Goal: Task Accomplishment & Management: Complete application form

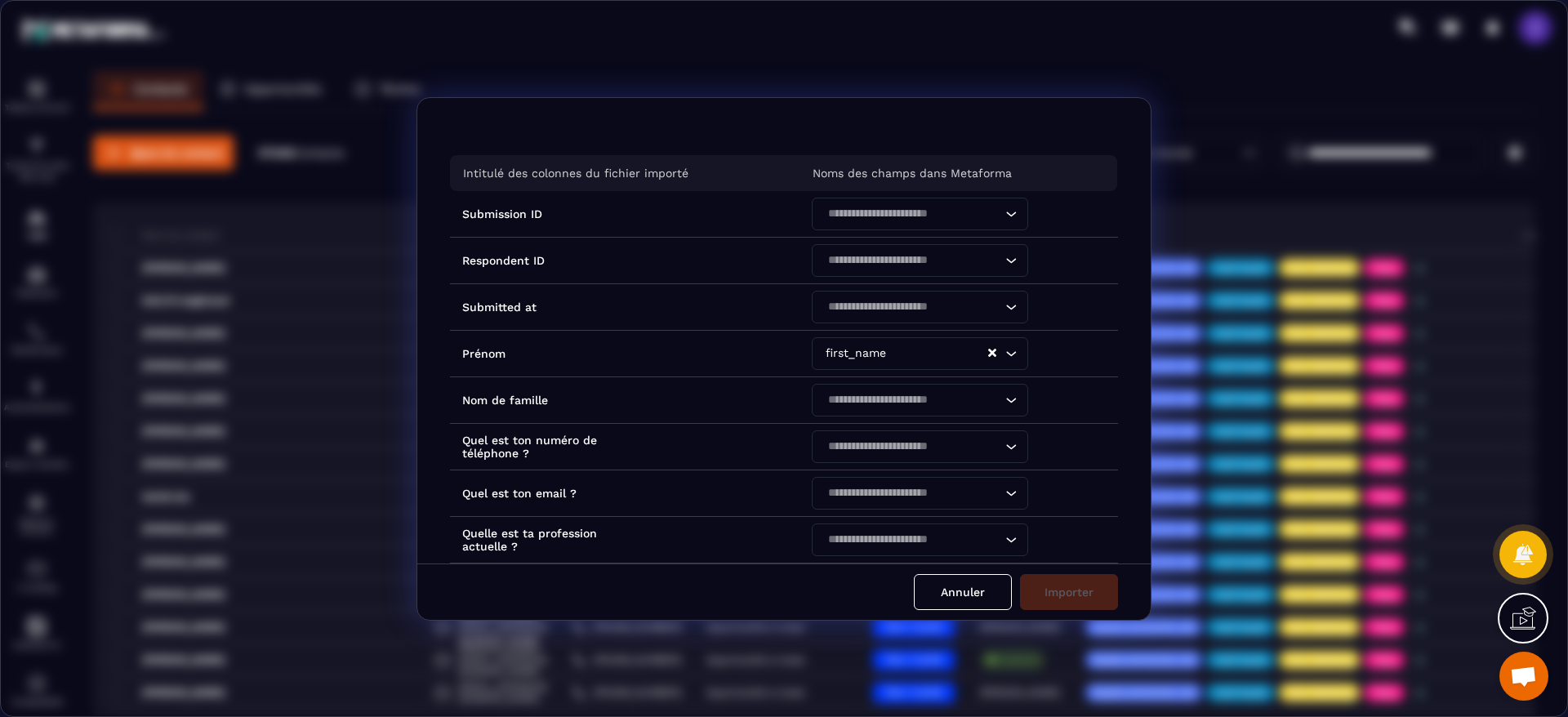
scroll to position [587, 0]
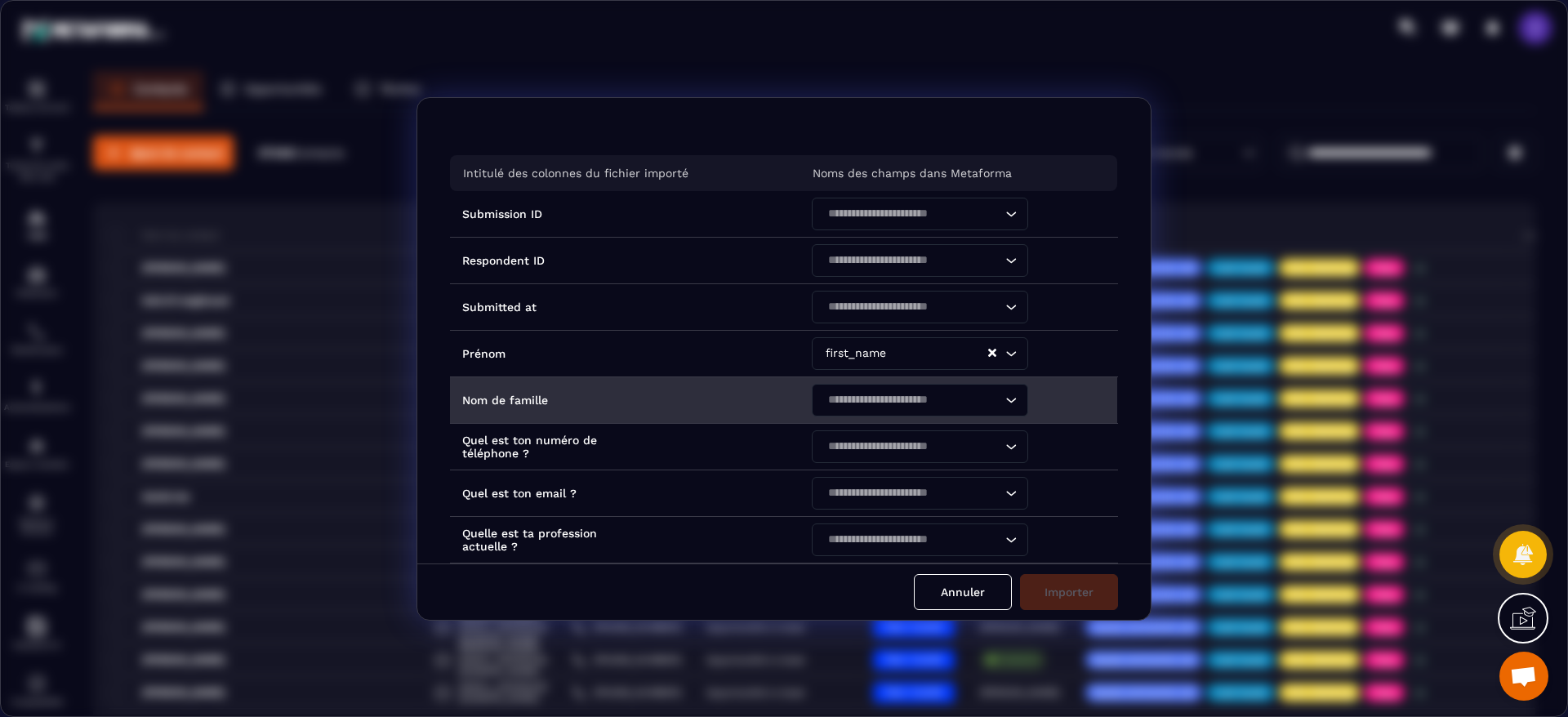
click at [922, 403] on input "Search for option" at bounding box center [912, 400] width 179 height 18
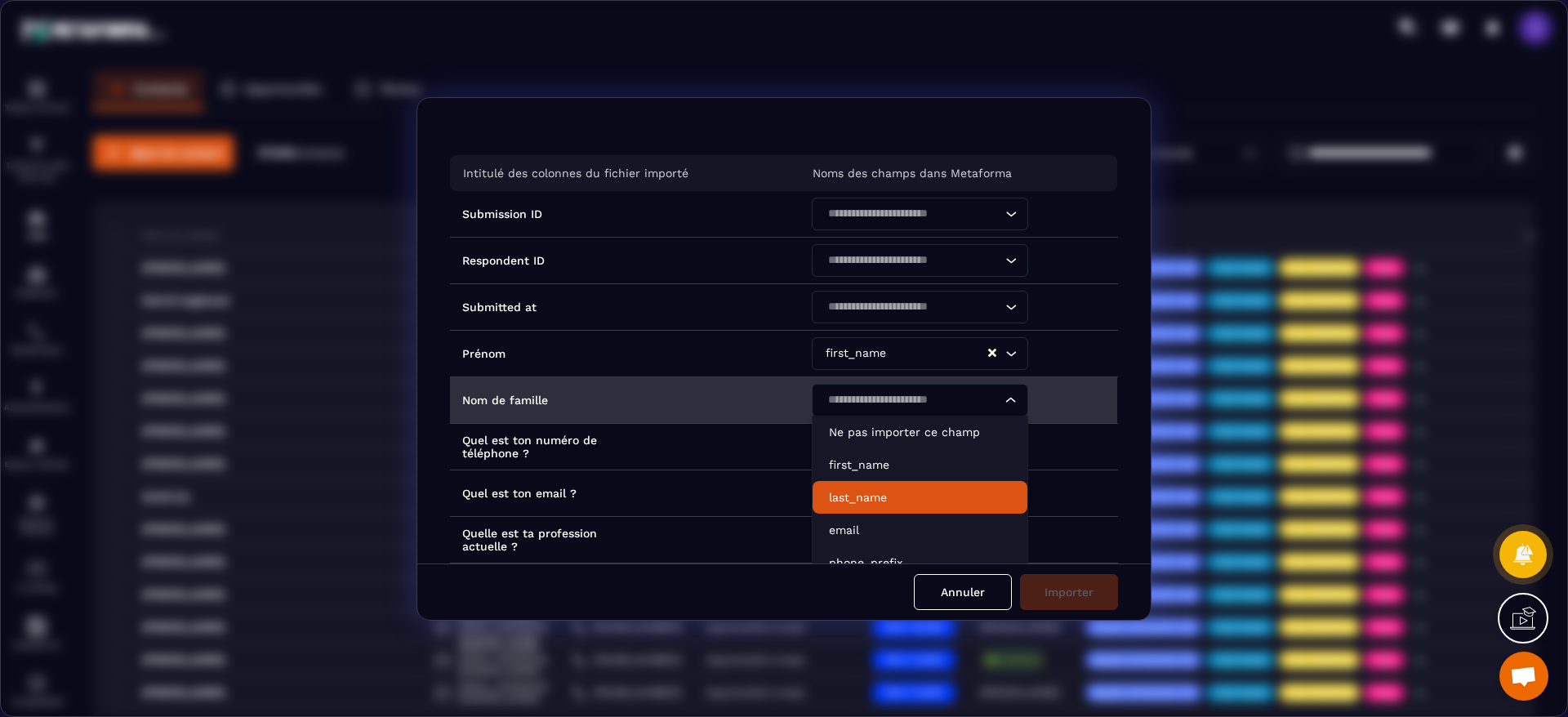
click at [857, 497] on p "last_name" at bounding box center [920, 497] width 183 height 16
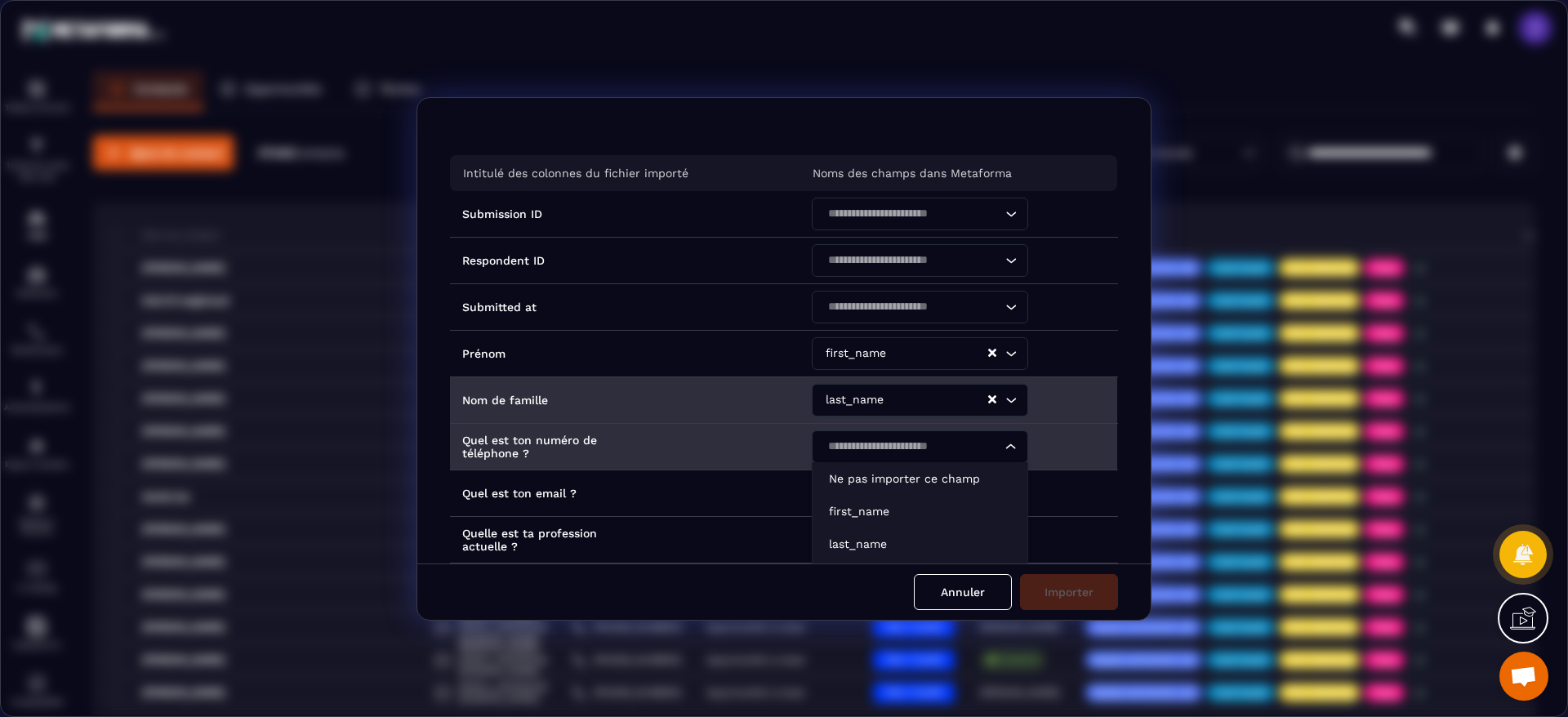
click at [860, 449] on input "Search for option" at bounding box center [912, 446] width 179 height 18
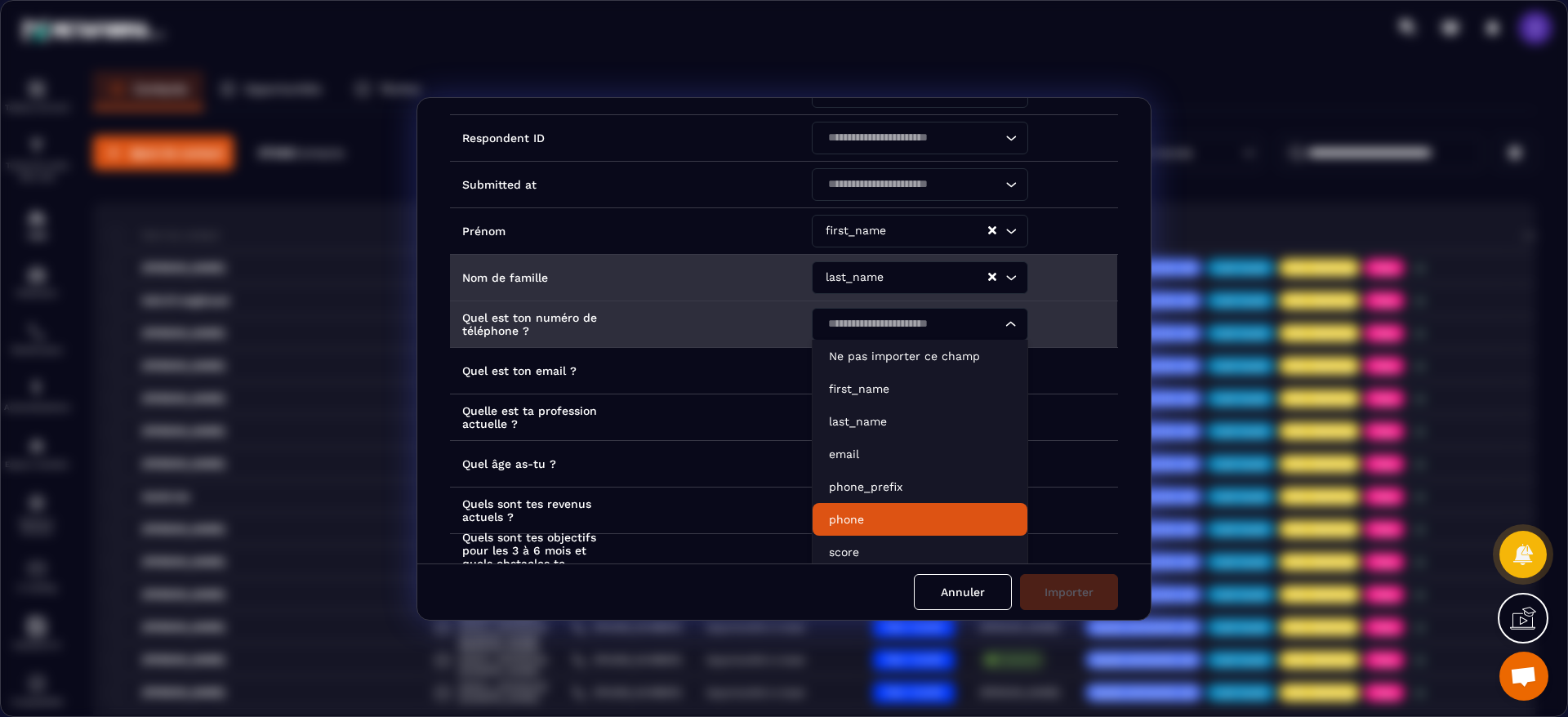
click at [862, 525] on p "phone" at bounding box center [920, 518] width 183 height 16
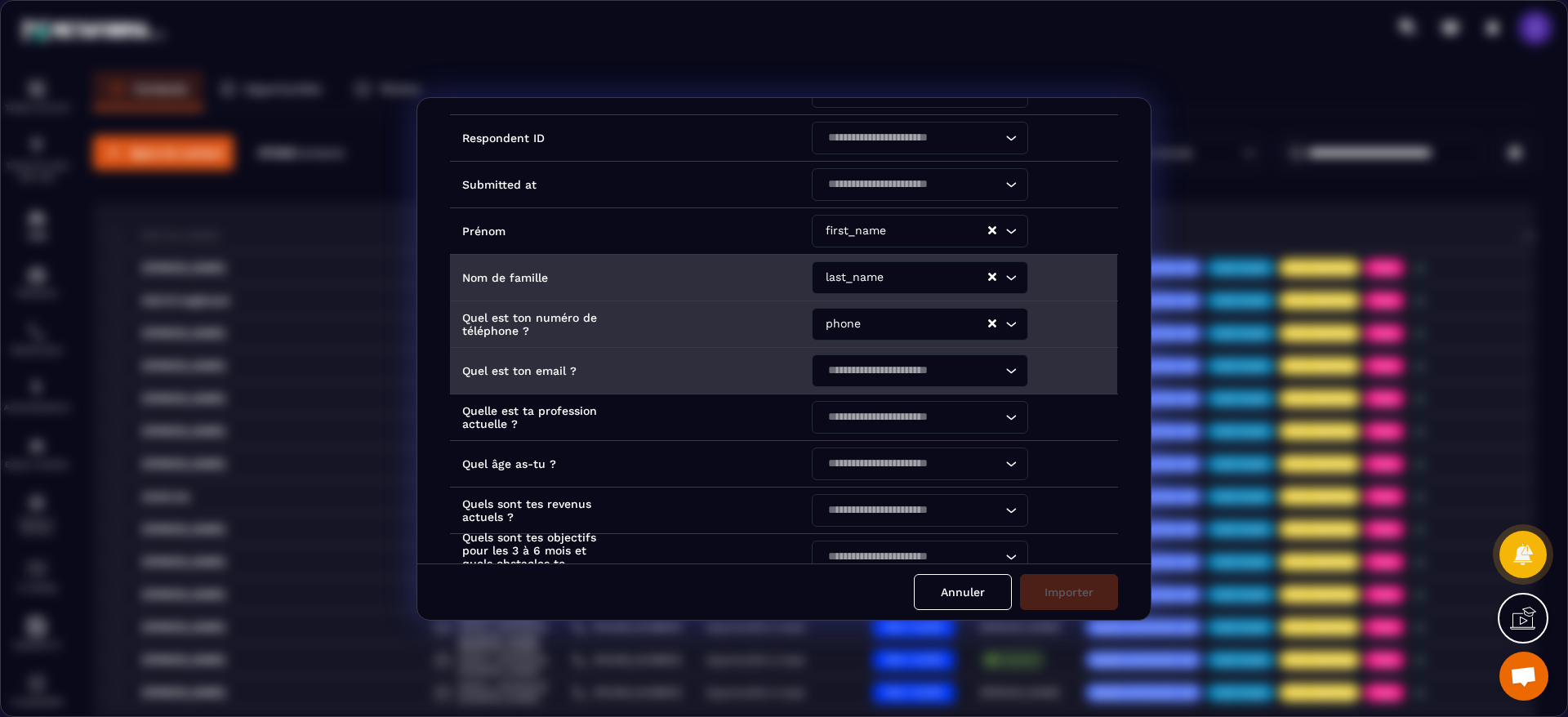
click at [846, 374] on input "Search for option" at bounding box center [912, 370] width 179 height 18
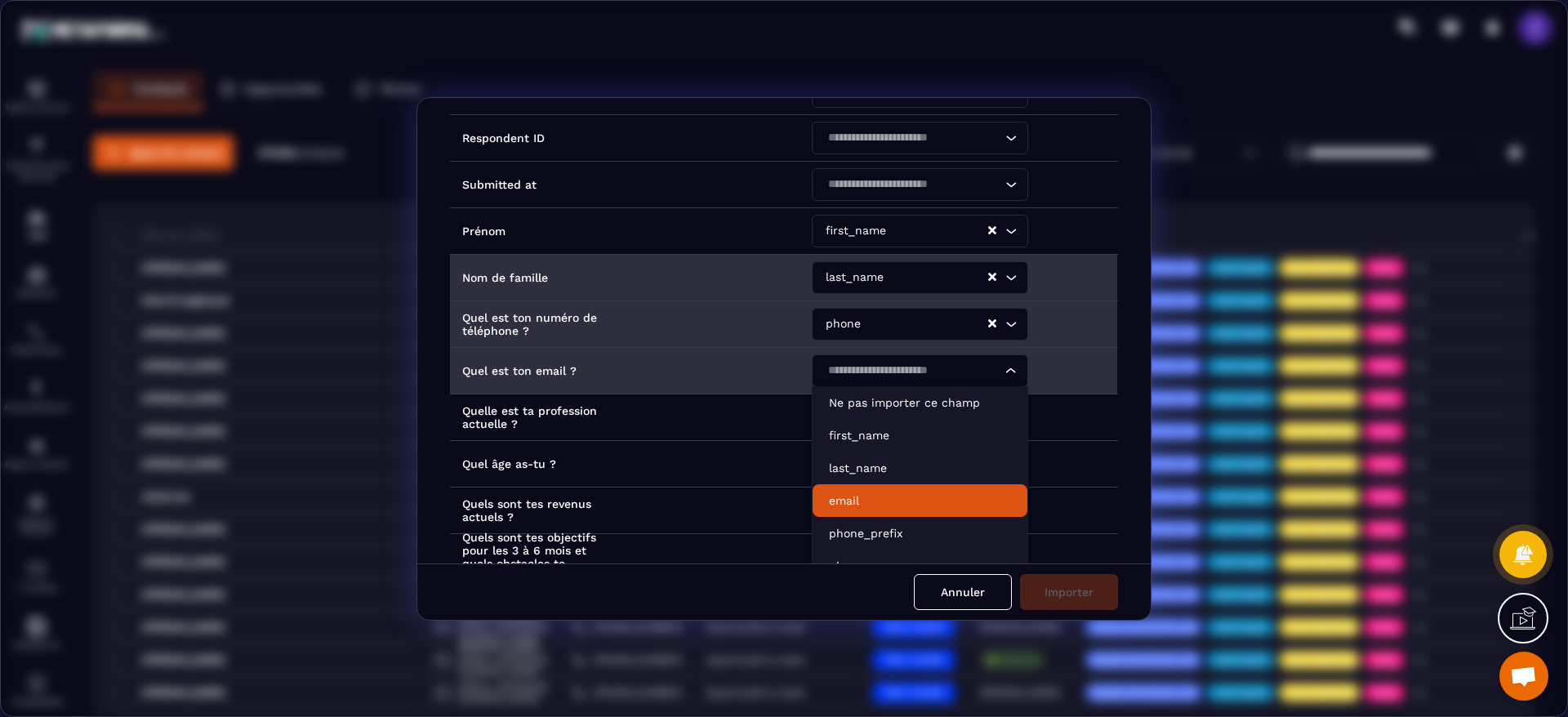
click at [849, 500] on p "email" at bounding box center [920, 500] width 183 height 16
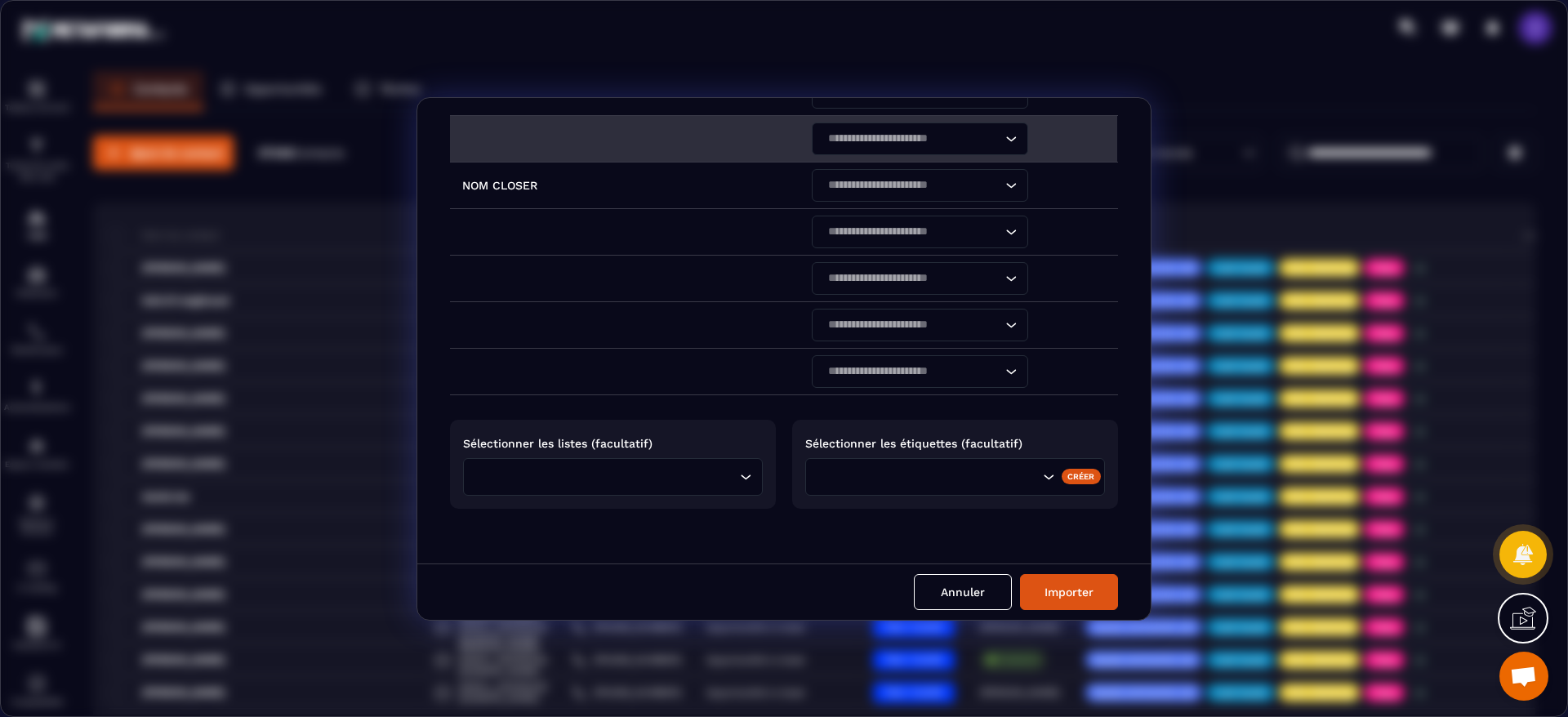
scroll to position [969, 0]
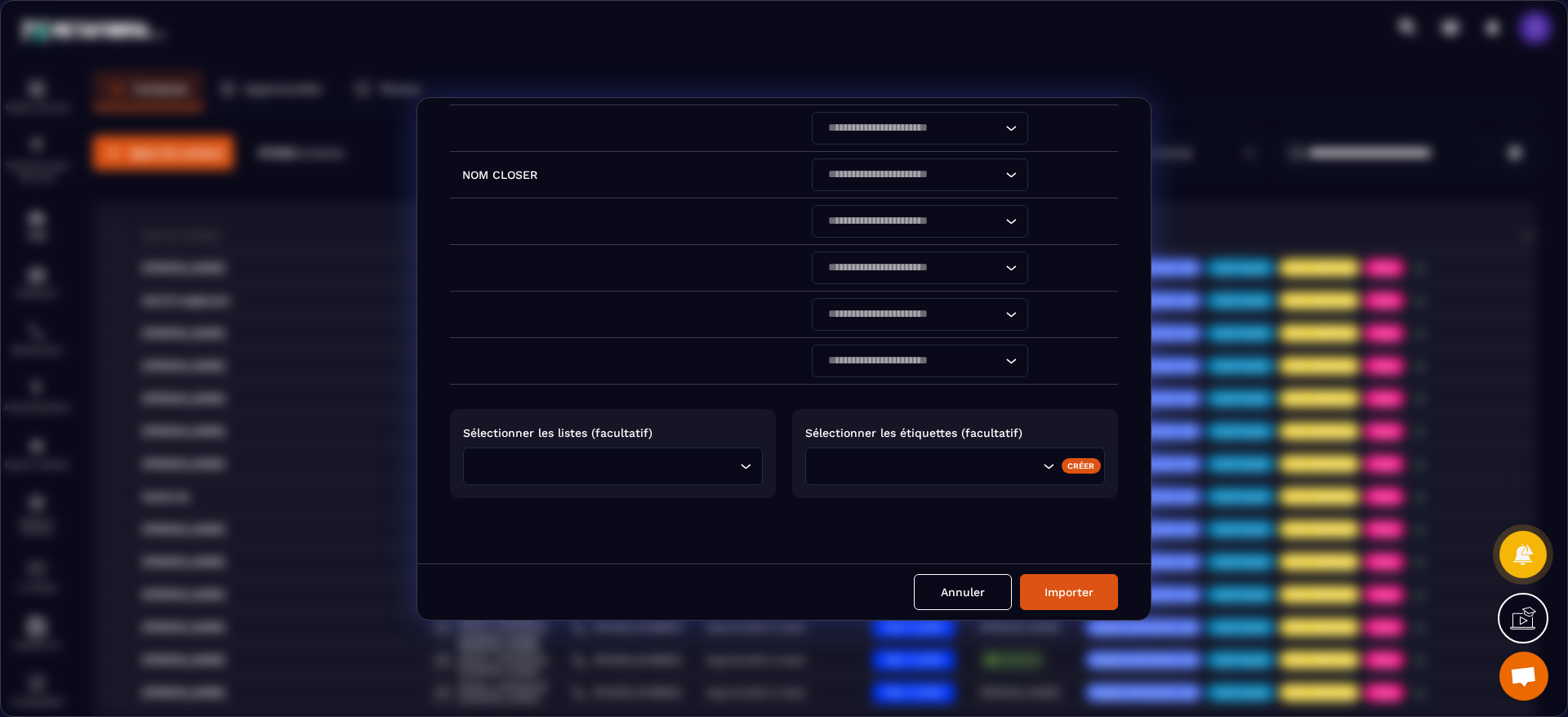
click at [637, 465] on input "Search for option" at bounding box center [608, 465] width 255 height 18
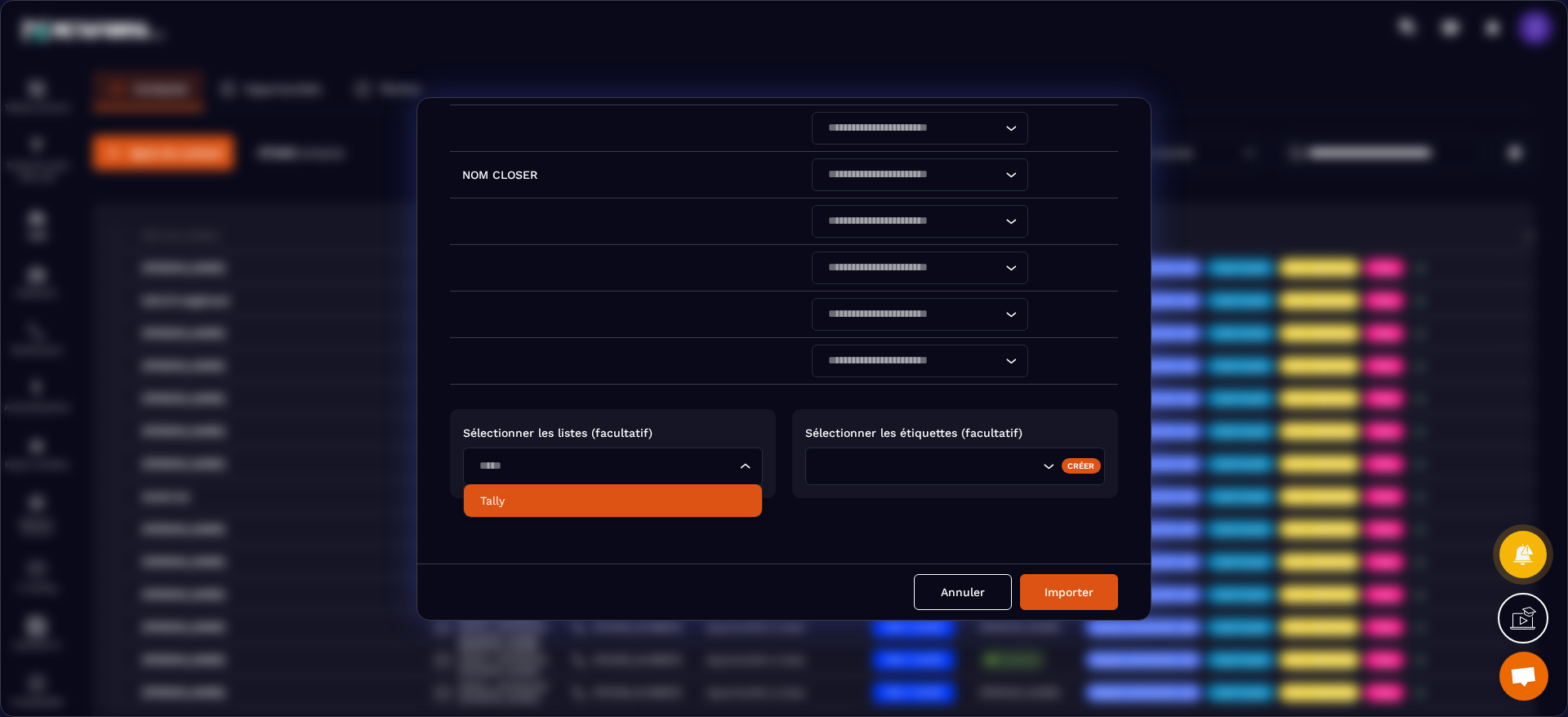
click at [604, 501] on p "Tally" at bounding box center [613, 500] width 265 height 16
type input "*****"
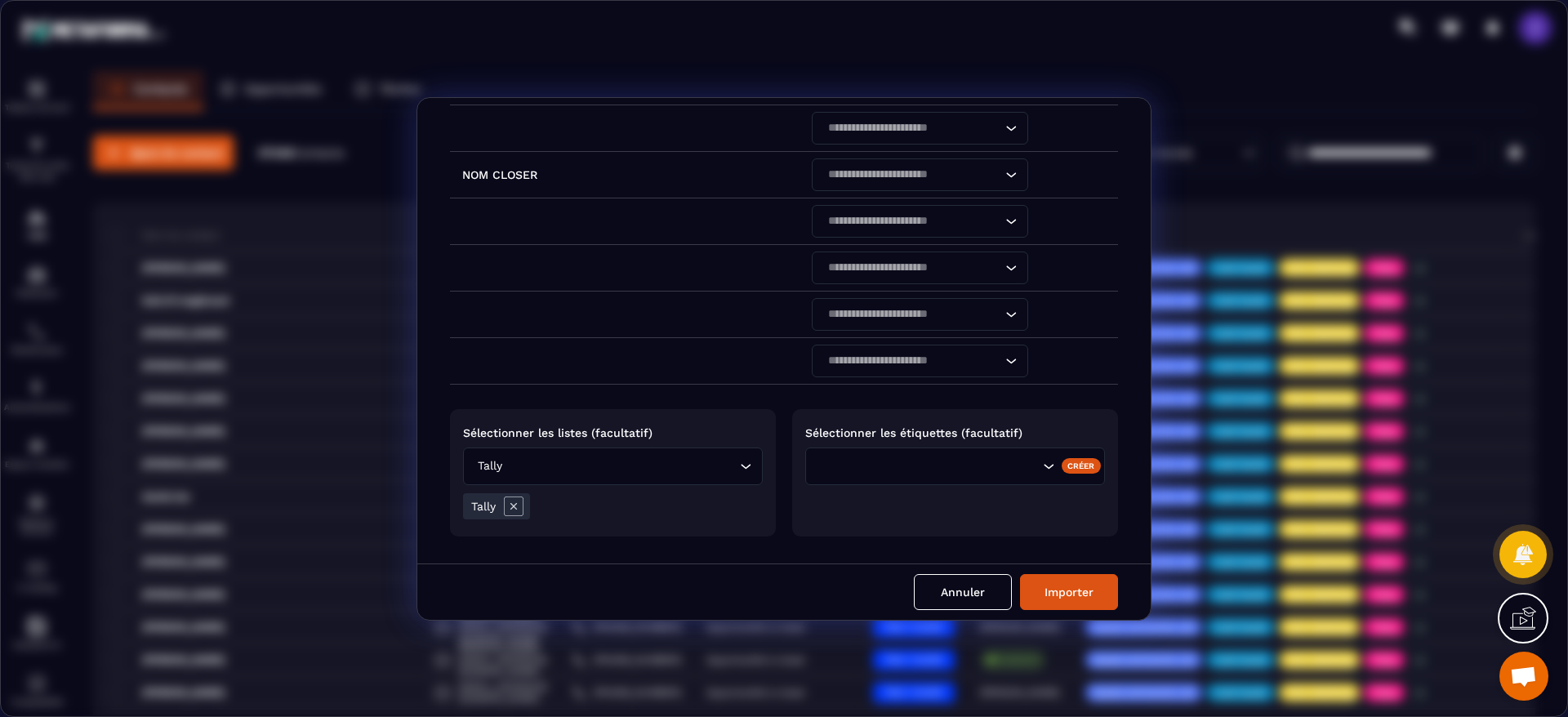
click at [841, 468] on div "Search for option" at bounding box center [927, 465] width 226 height 18
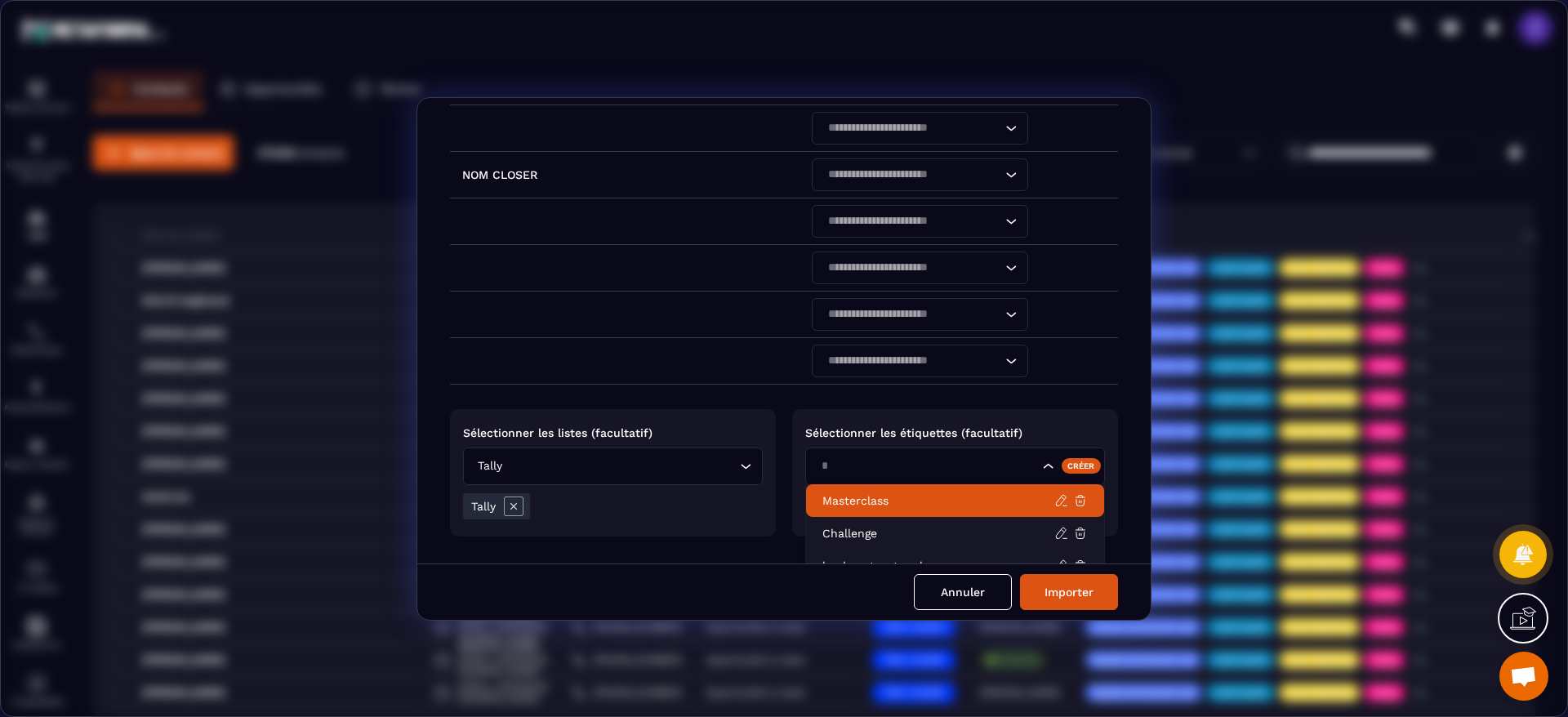
scroll to position [0, 0]
click at [933, 511] on li "Tally" at bounding box center [955, 500] width 298 height 32
type input "*****"
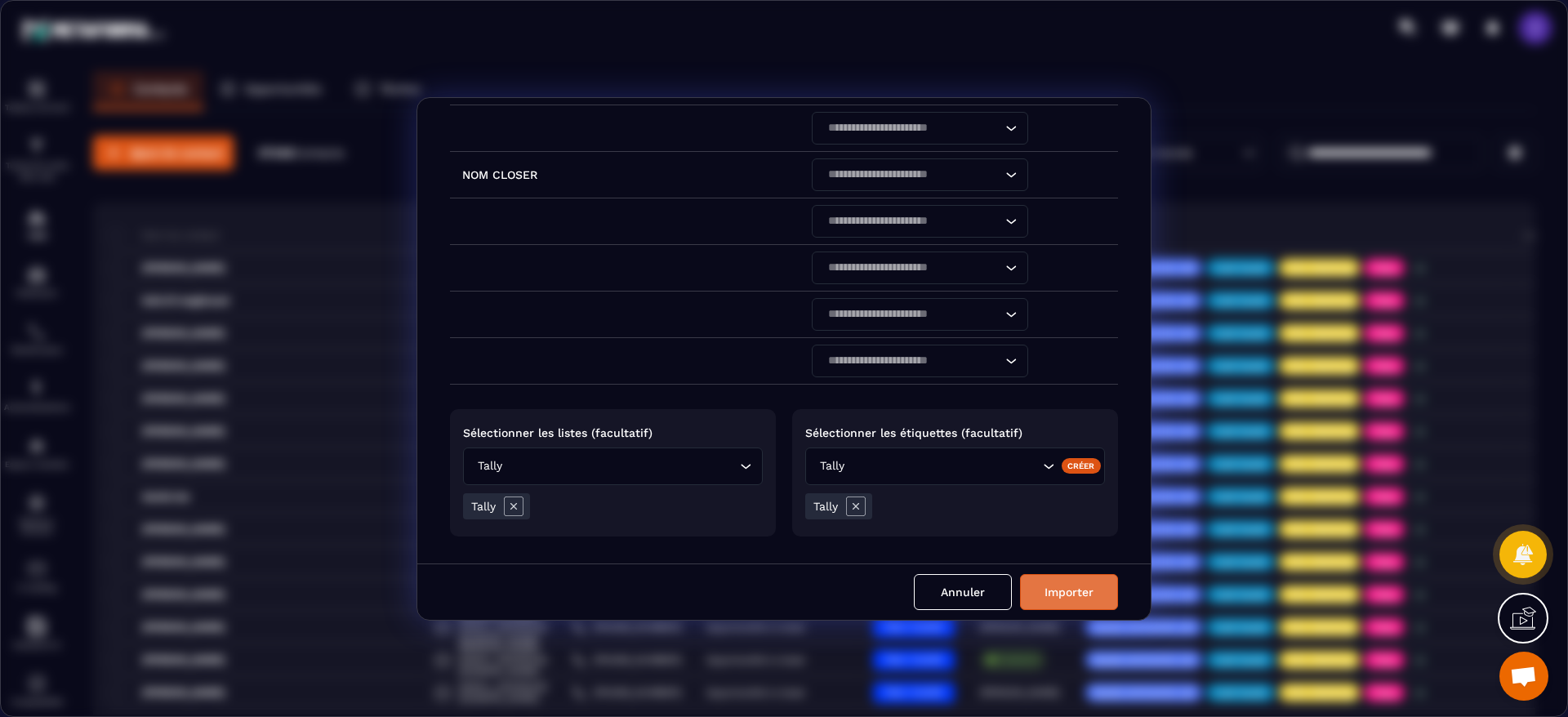
click at [1105, 585] on button "Importer" at bounding box center [1069, 592] width 98 height 36
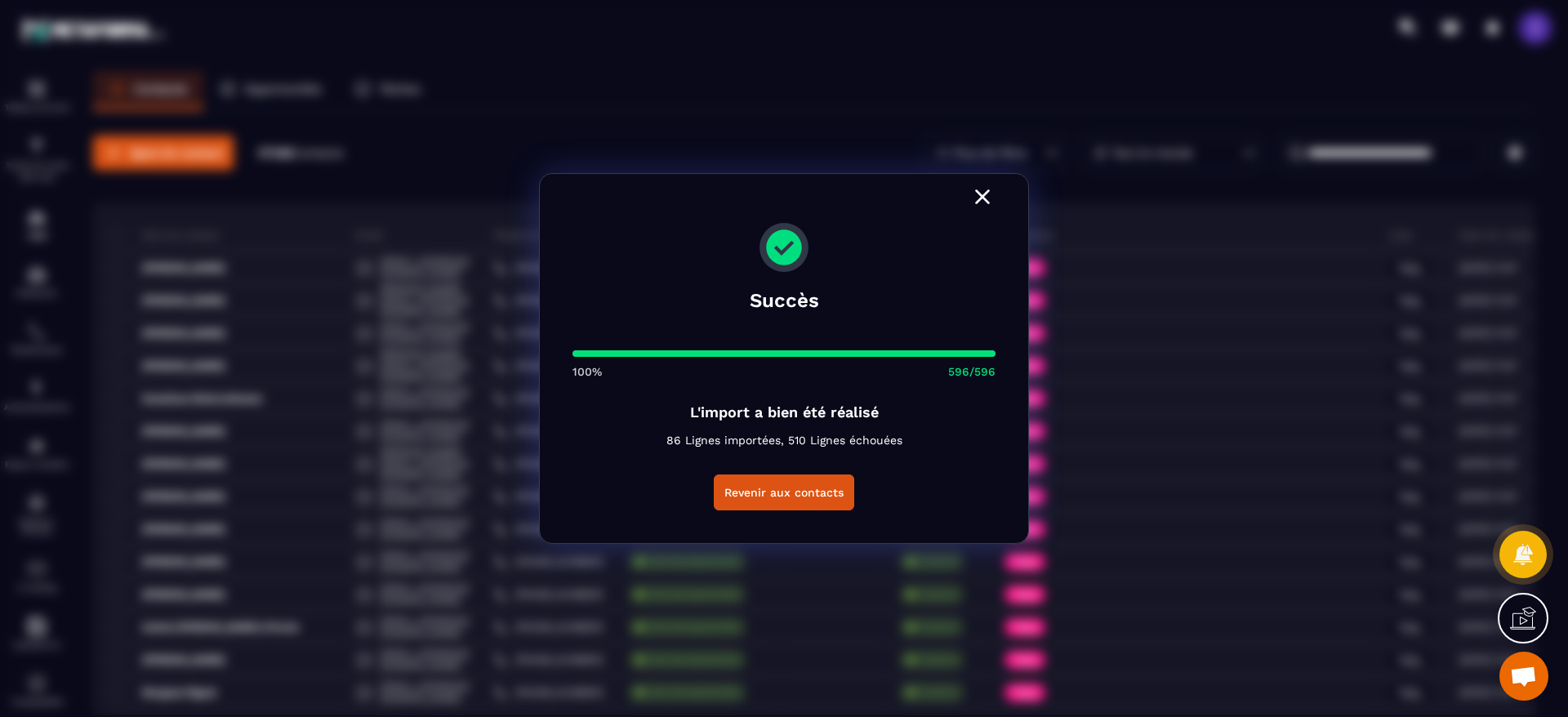
click at [973, 193] on icon "Modal window" at bounding box center [983, 196] width 26 height 26
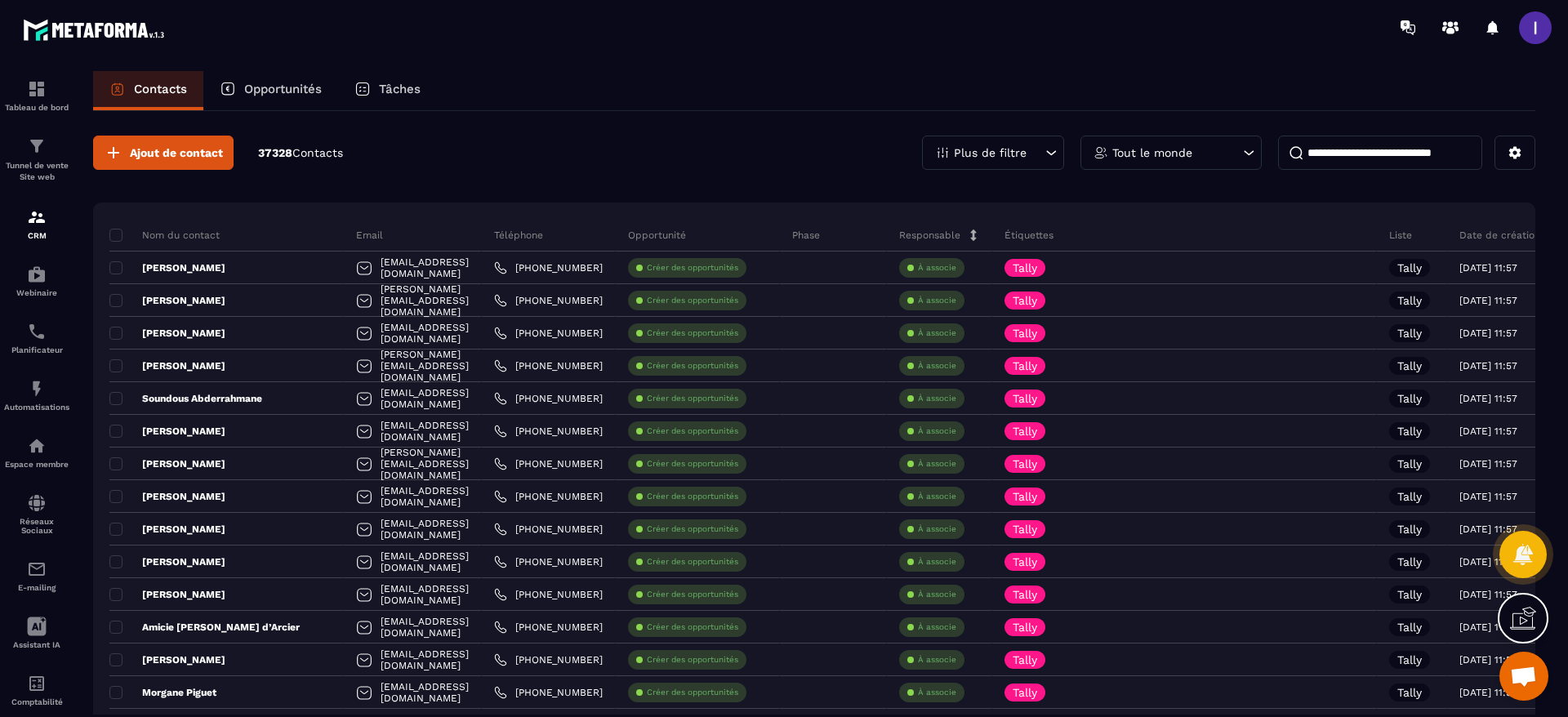
click at [1546, 26] on span at bounding box center [1536, 27] width 32 height 32
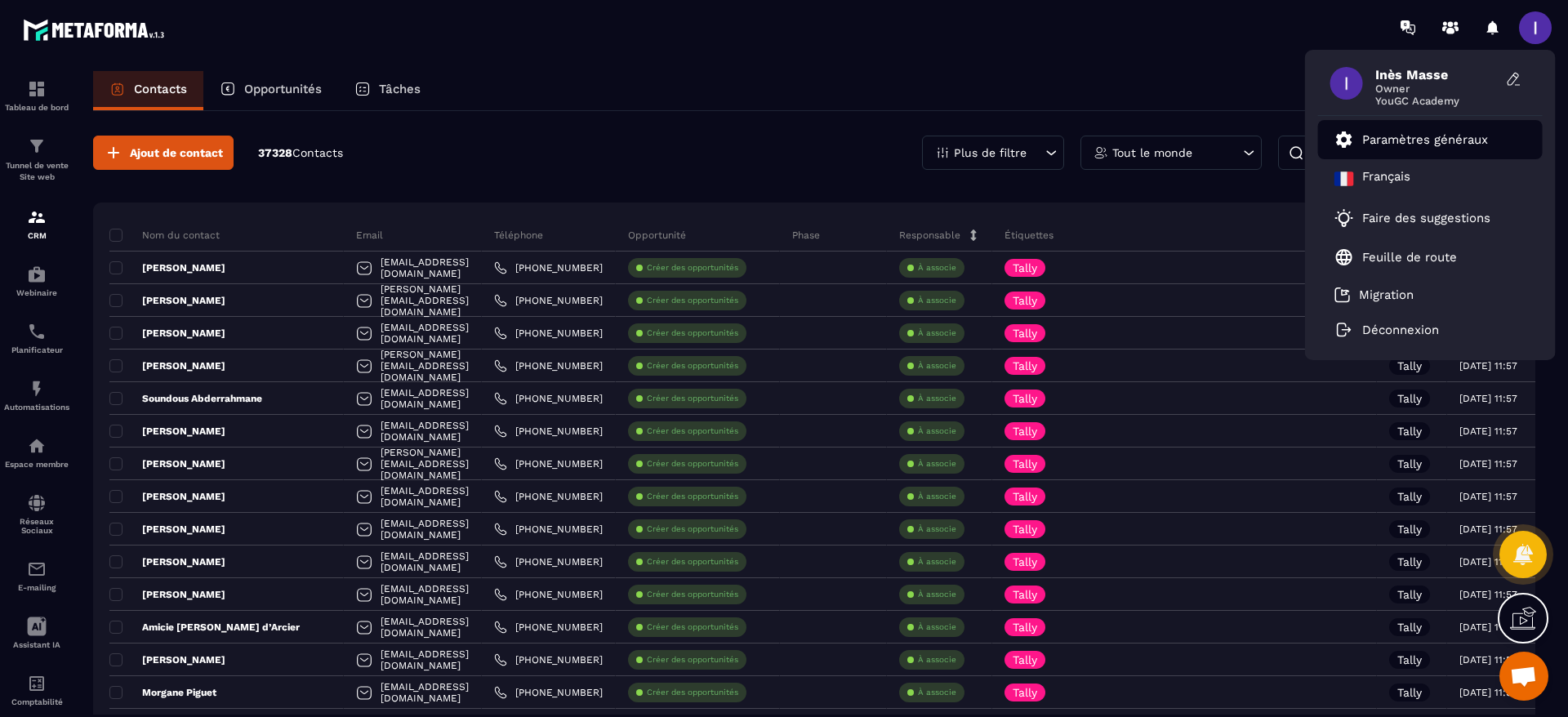
click at [1465, 130] on link "Paramètres généraux" at bounding box center [1412, 139] width 154 height 20
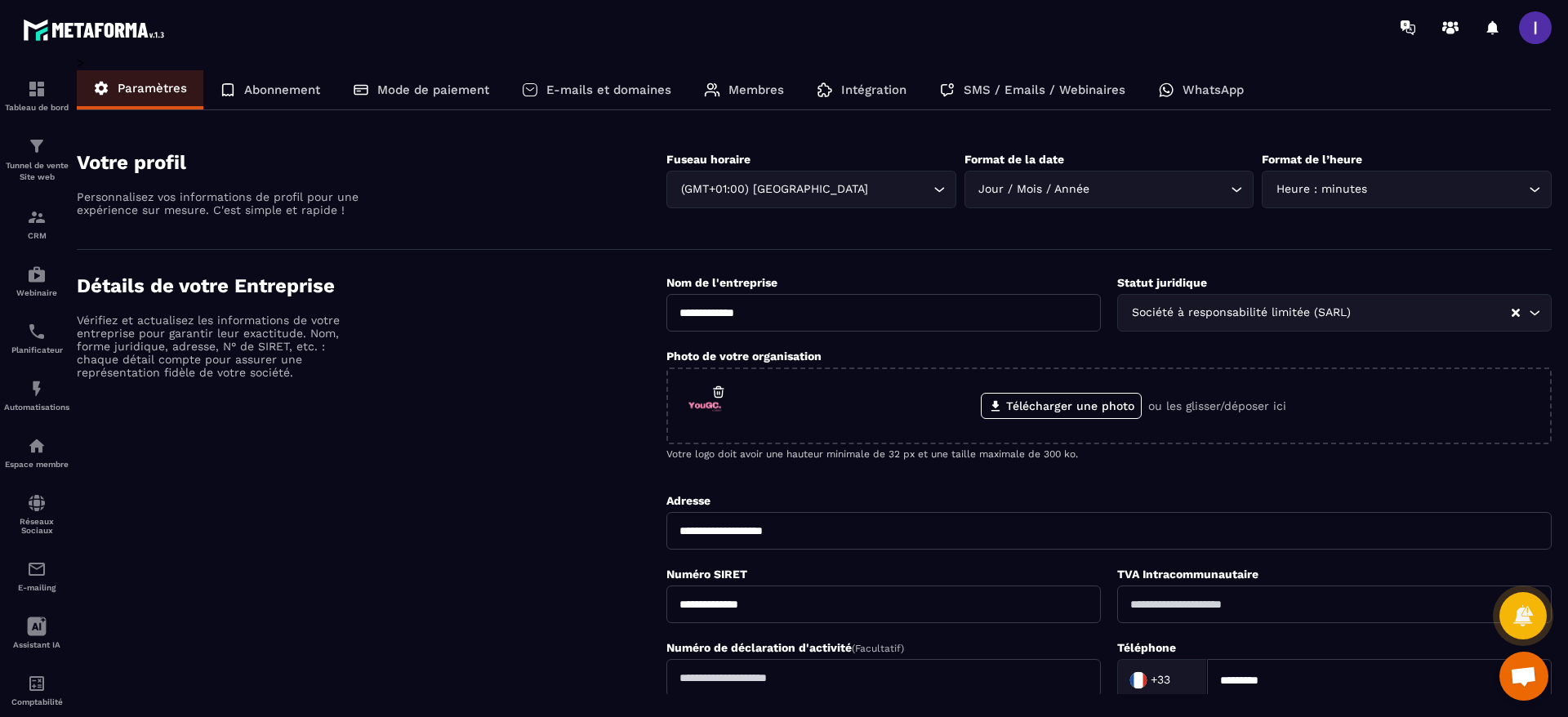
click at [747, 88] on p "Membres" at bounding box center [756, 90] width 55 height 14
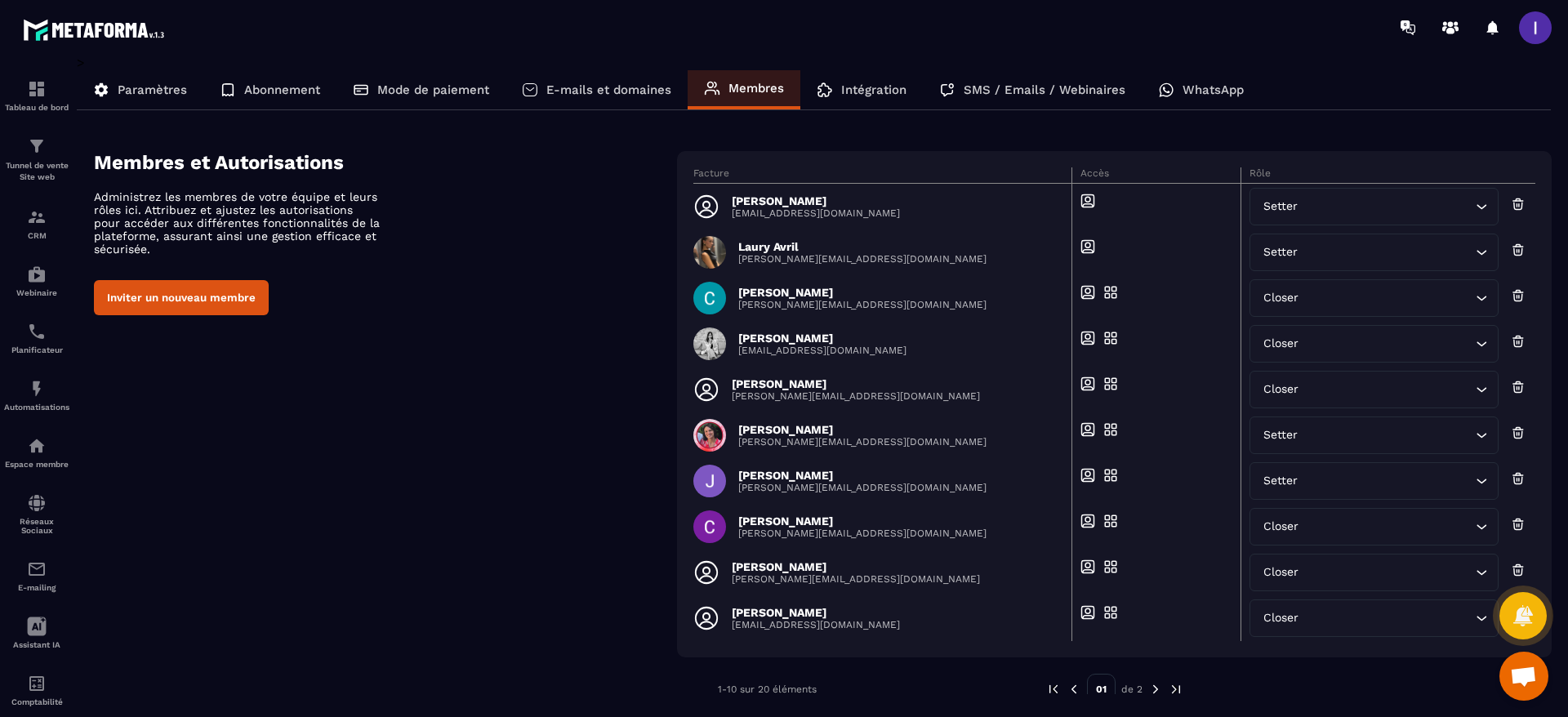
click at [891, 350] on div "[PERSON_NAME] [EMAIL_ADDRESS][DOMAIN_NAME]" at bounding box center [878, 344] width 369 height 32
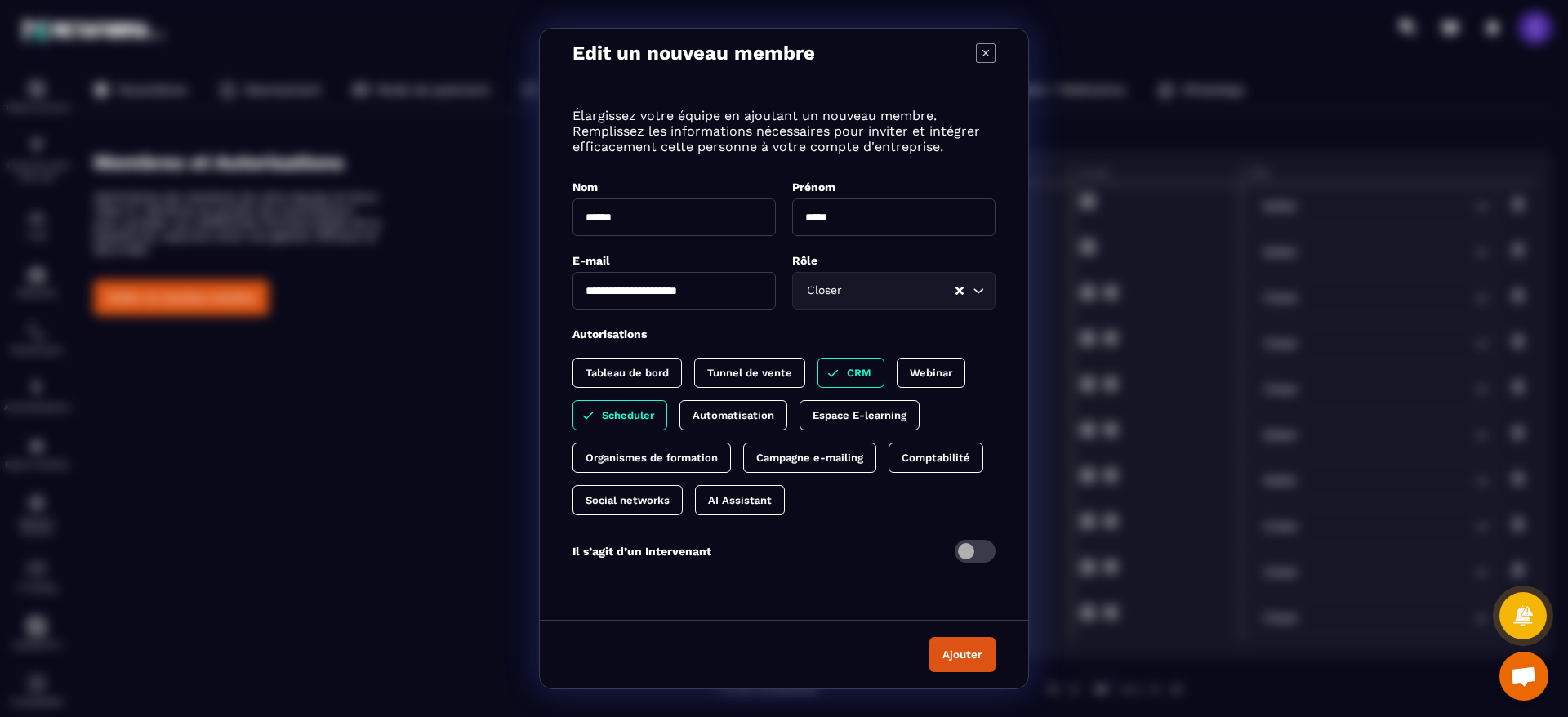
click at [511, 402] on div "**********" at bounding box center [784, 358] width 1568 height 717
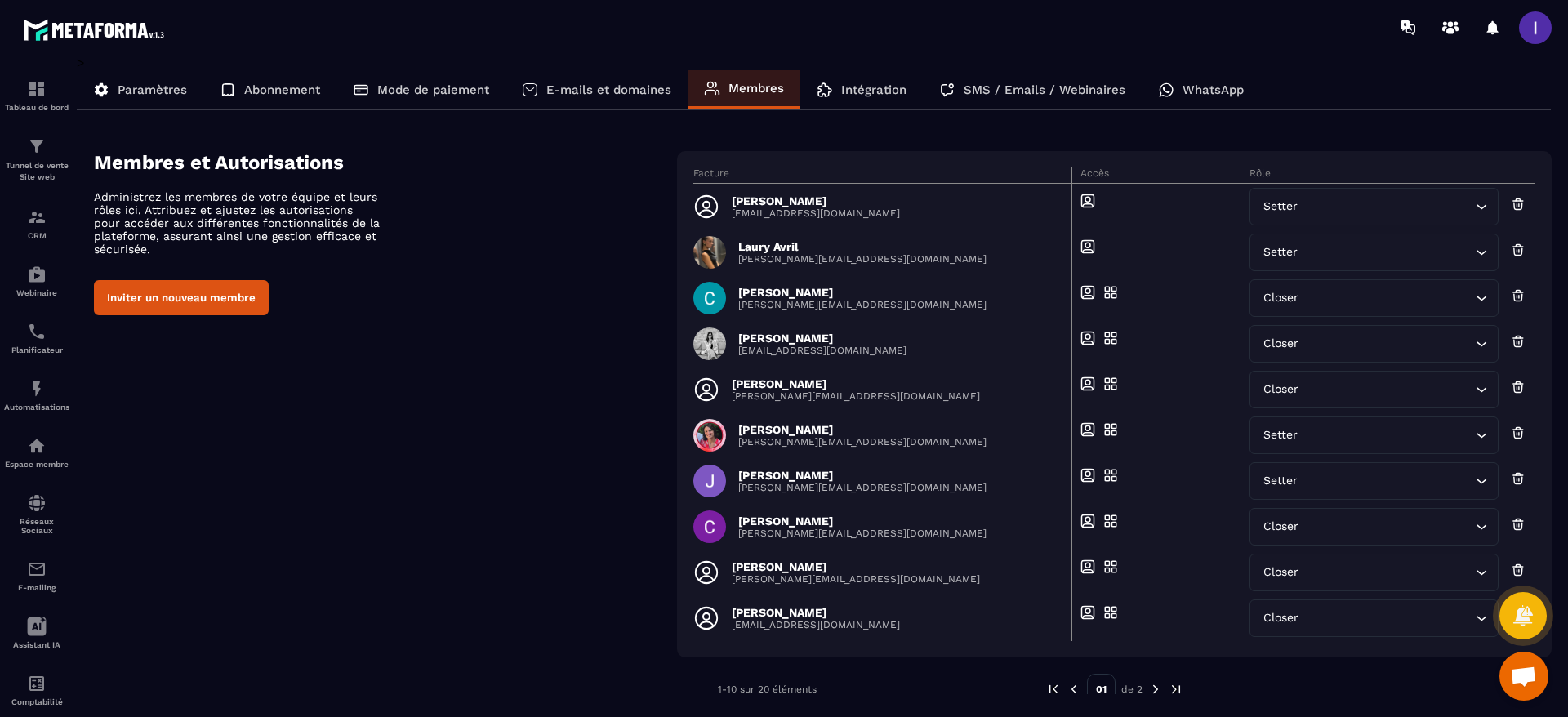
click at [1520, 336] on icon at bounding box center [1518, 337] width 4 height 2
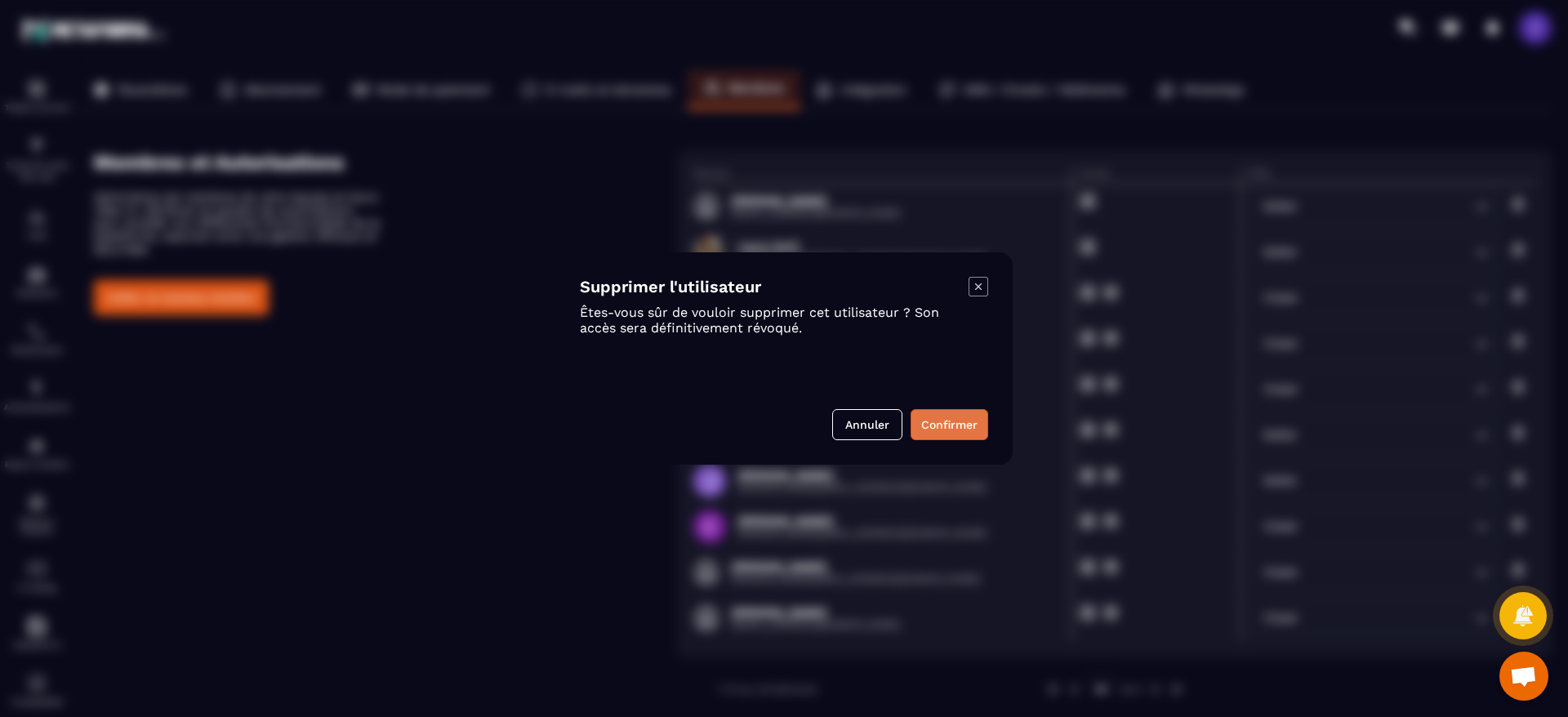
click at [952, 418] on button "Confirmer" at bounding box center [950, 425] width 78 height 31
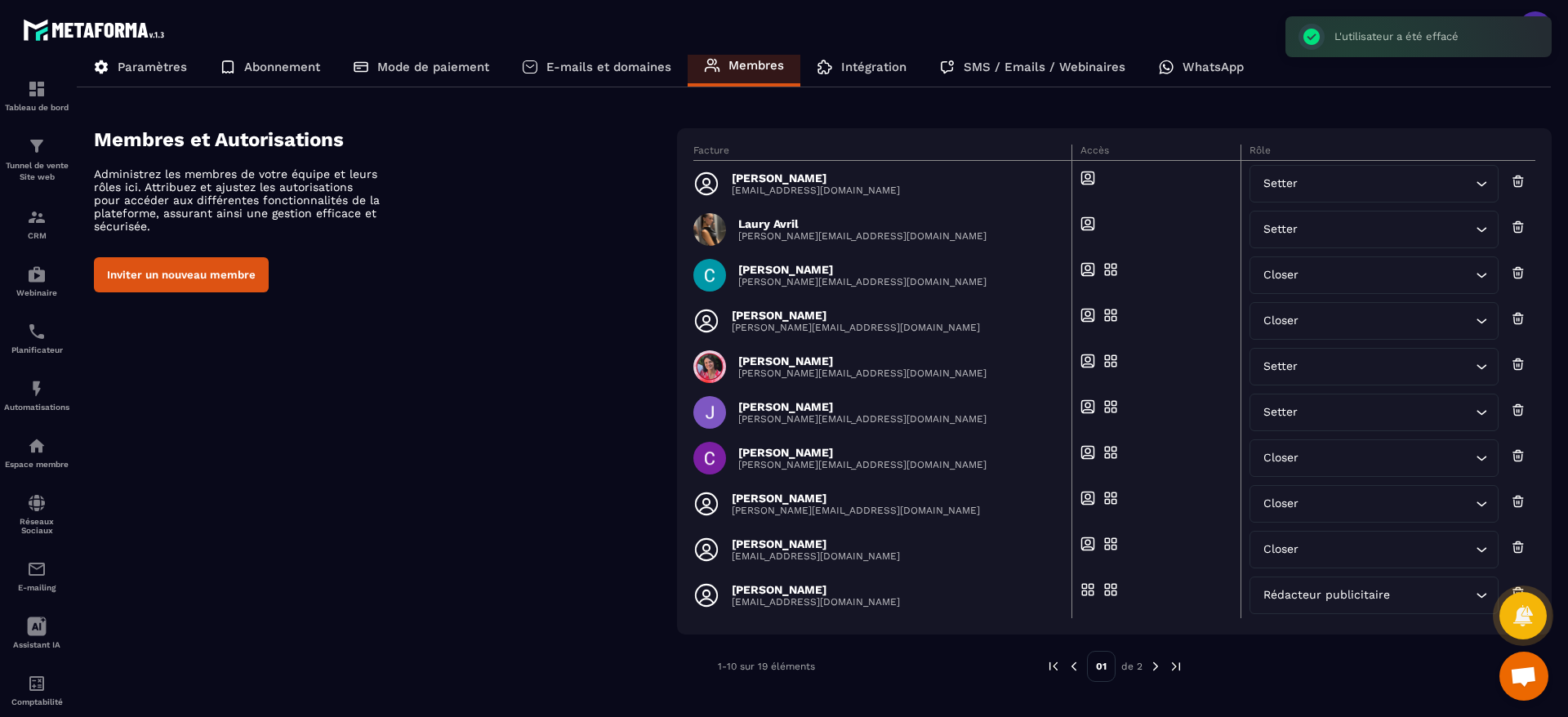
scroll to position [35, 0]
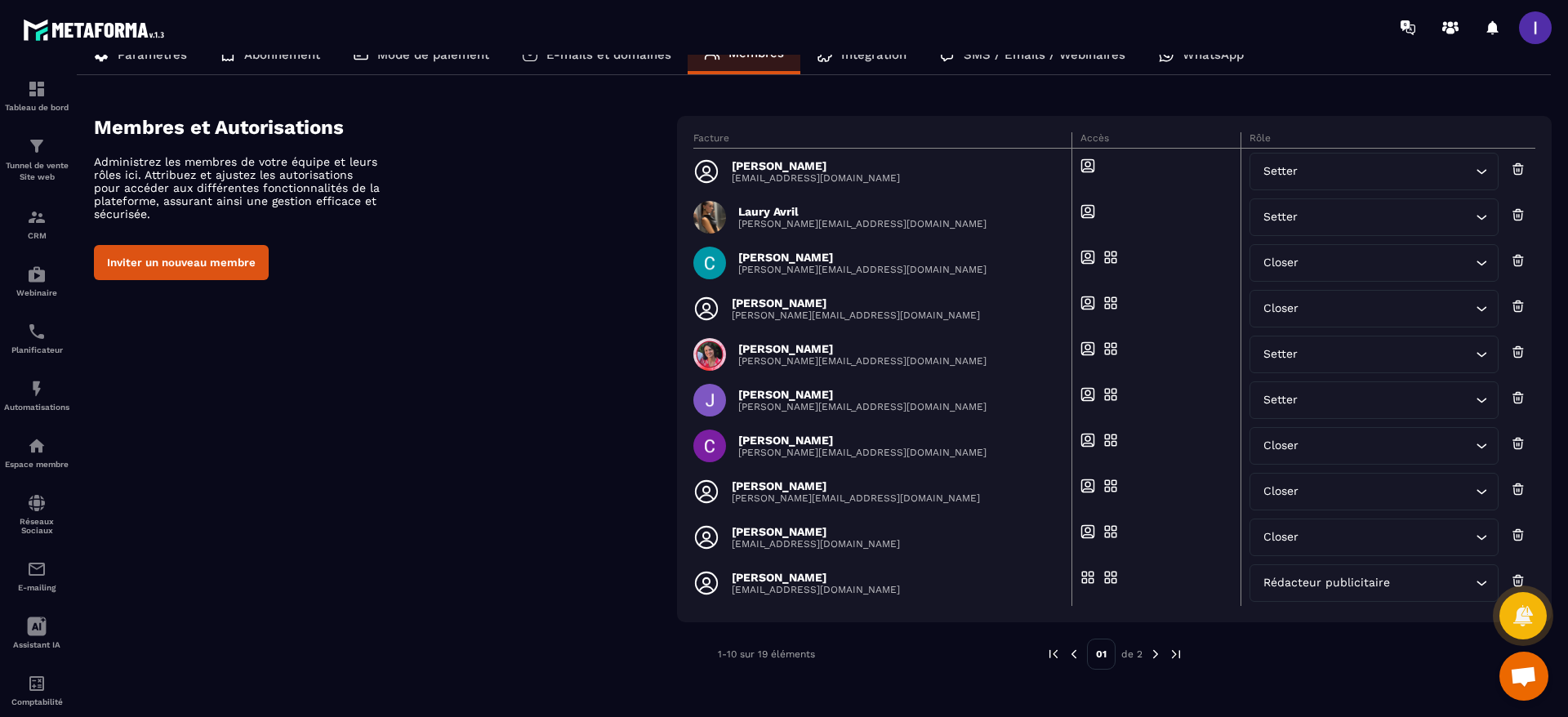
click at [1159, 651] on img at bounding box center [1155, 653] width 15 height 14
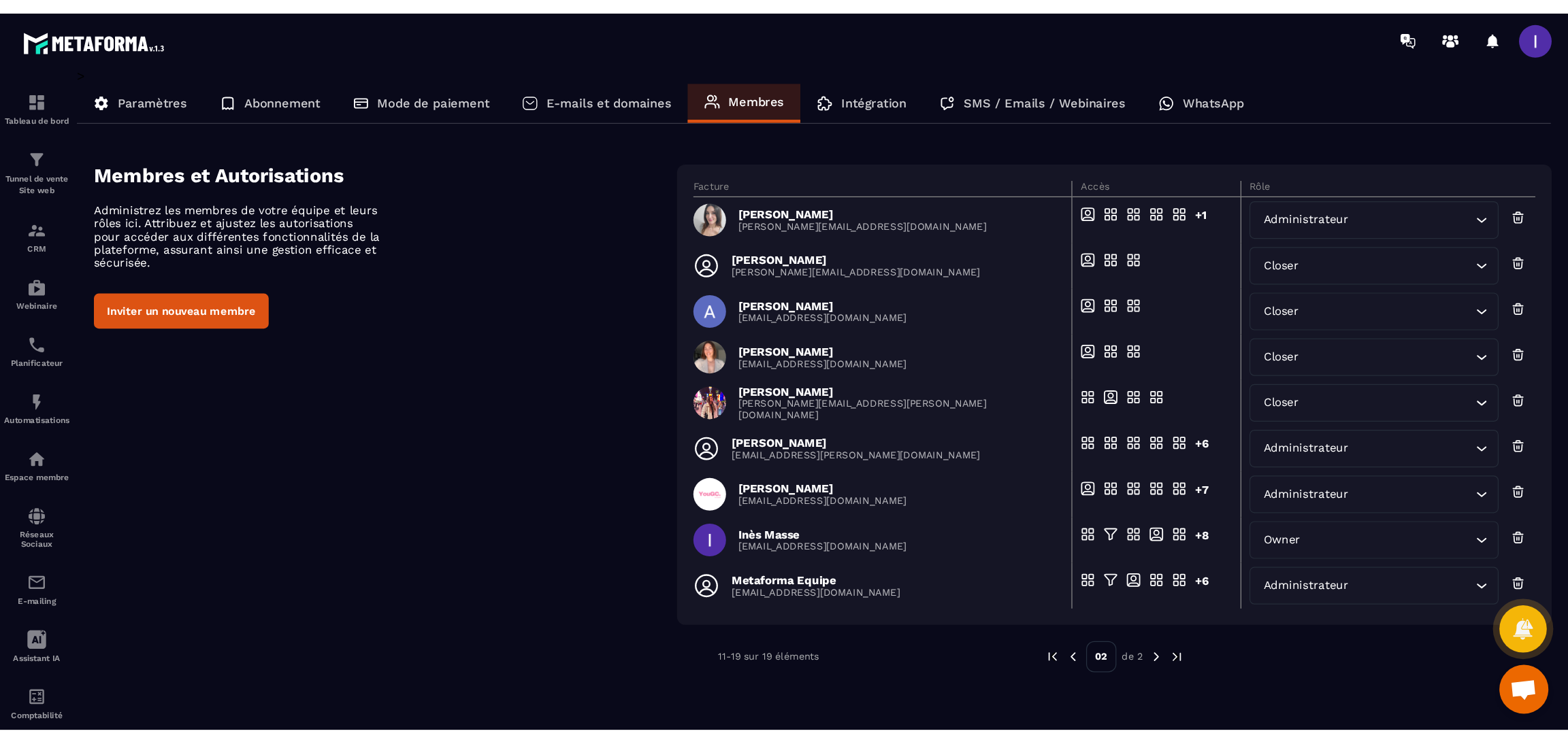
scroll to position [489, 0]
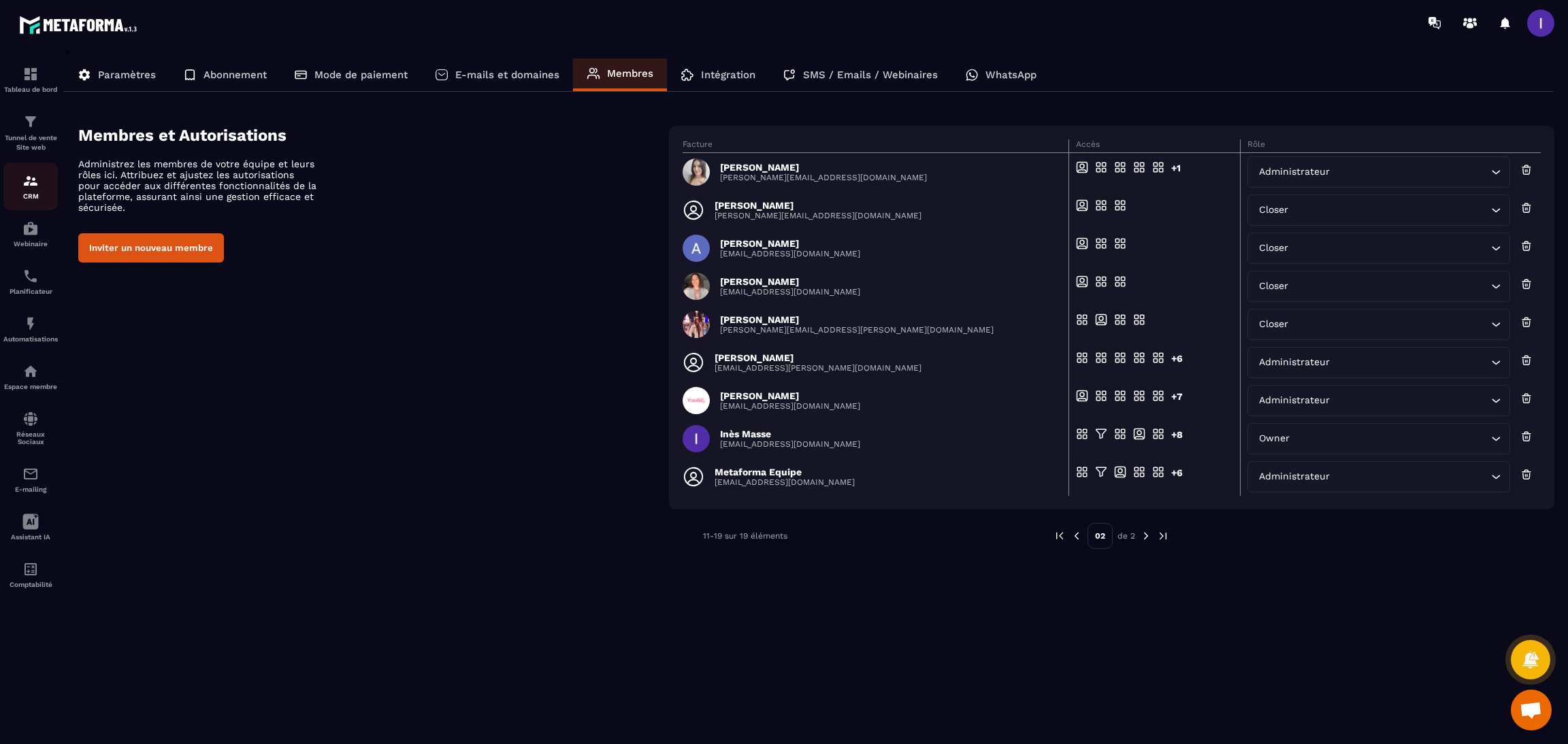
click at [23, 185] on img at bounding box center [31, 180] width 16 height 16
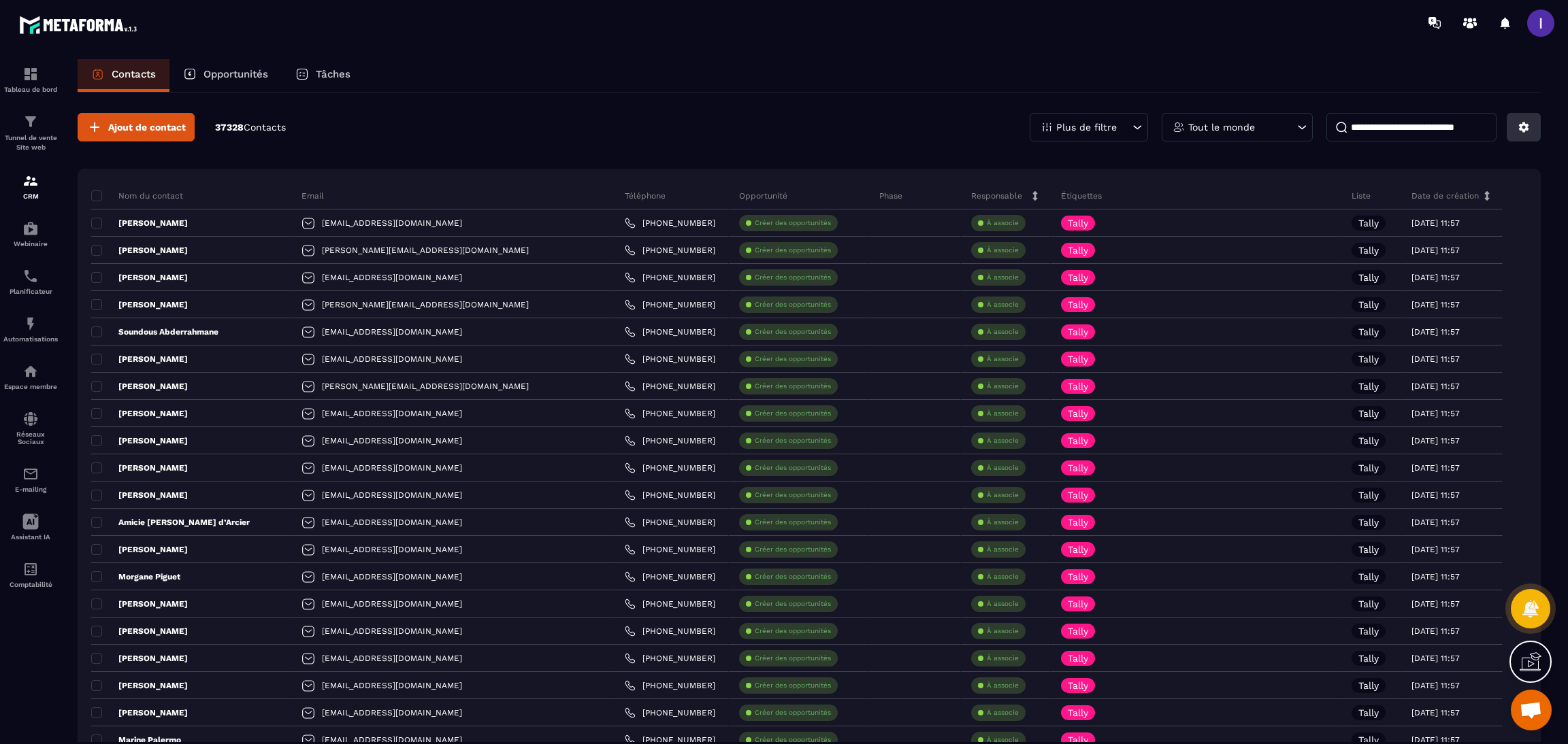
click at [1306, 127] on icon at bounding box center [1524, 127] width 10 height 10
click at [1306, 218] on p "Importer des données" at bounding box center [1451, 223] width 168 height 22
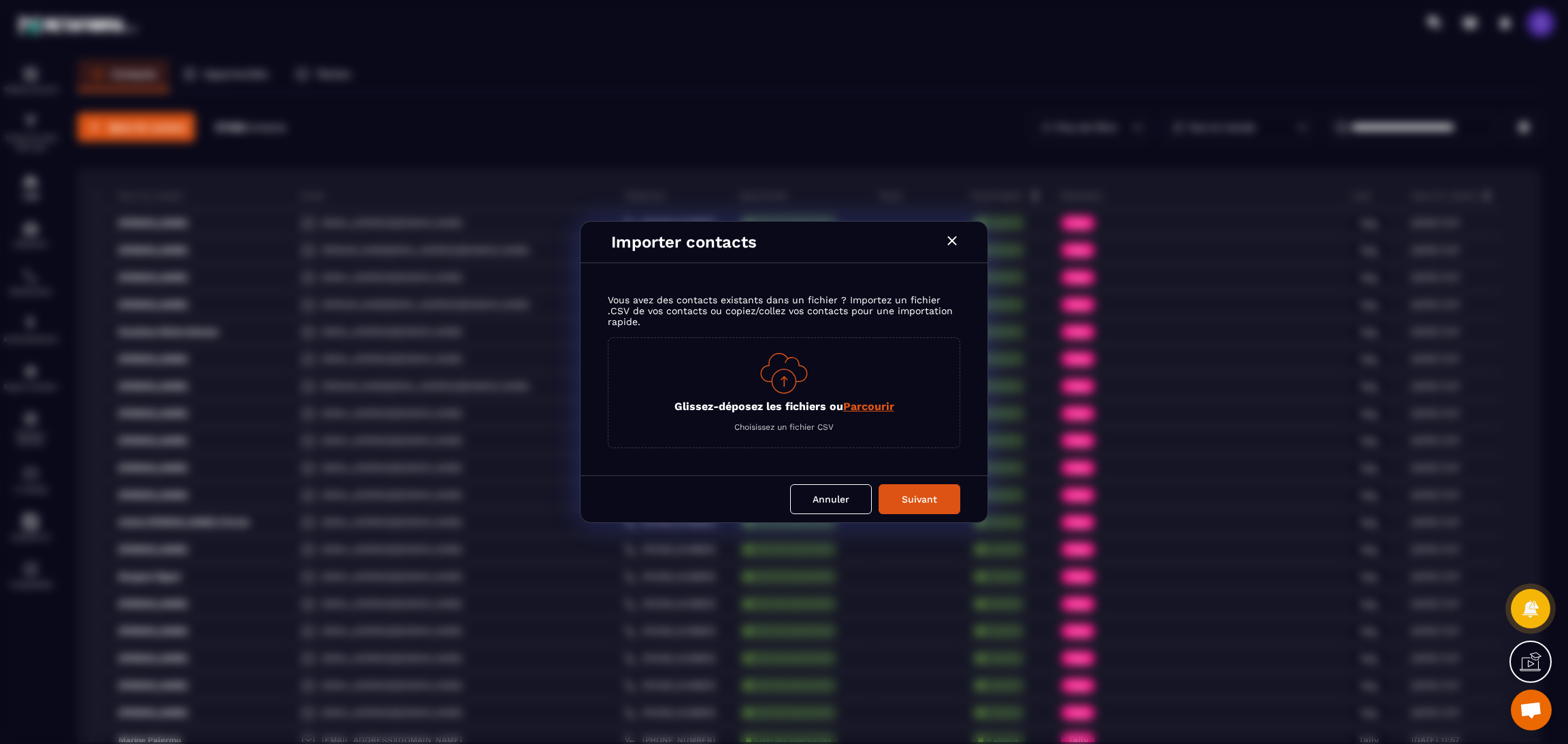
click at [887, 406] on span "Parcourir" at bounding box center [869, 406] width 51 height 13
click at [0, 0] on input "Glissez-déposez les fichiers ou Parcourir" at bounding box center [0, 0] width 0 height 0
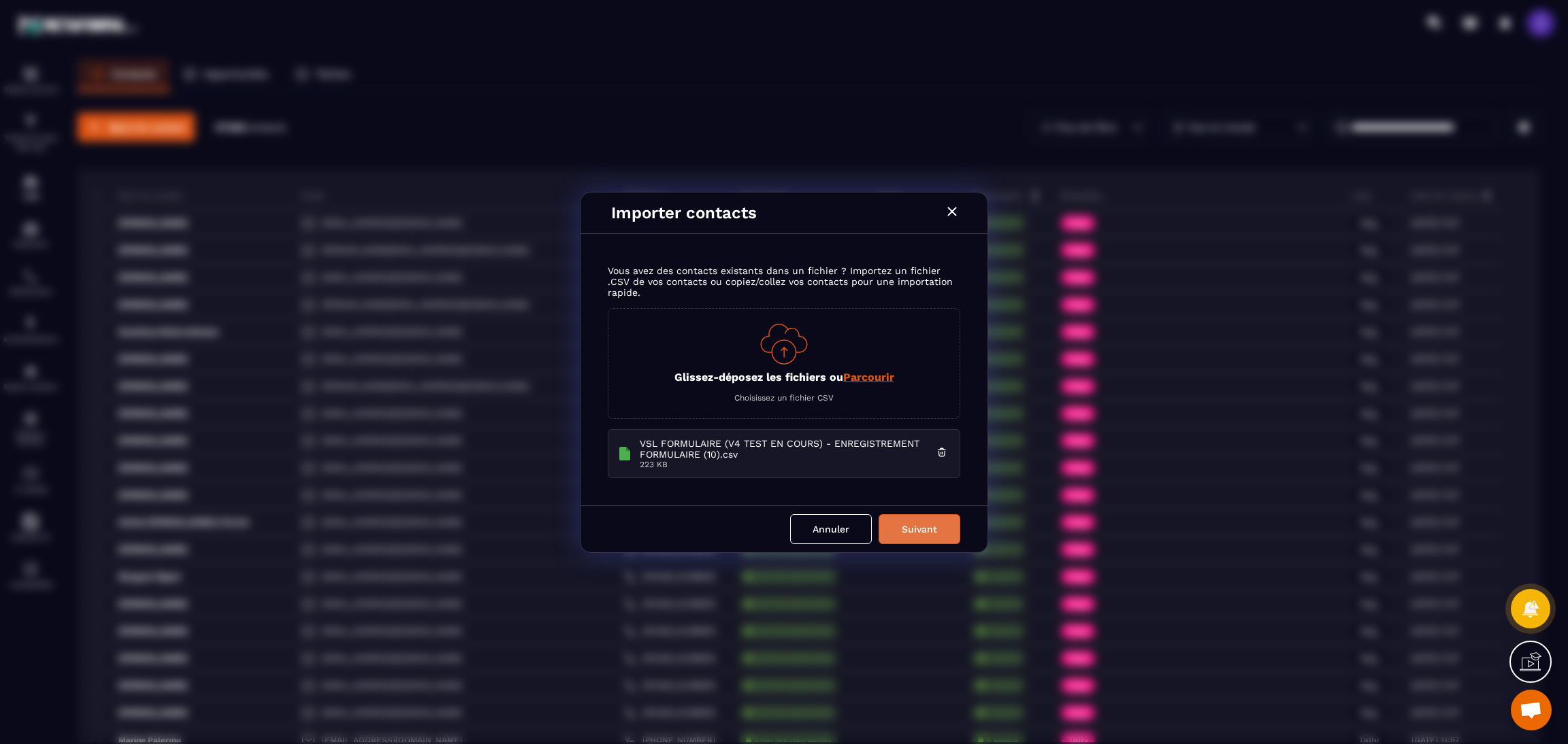
click at [933, 530] on button "Suivant" at bounding box center [919, 529] width 82 height 30
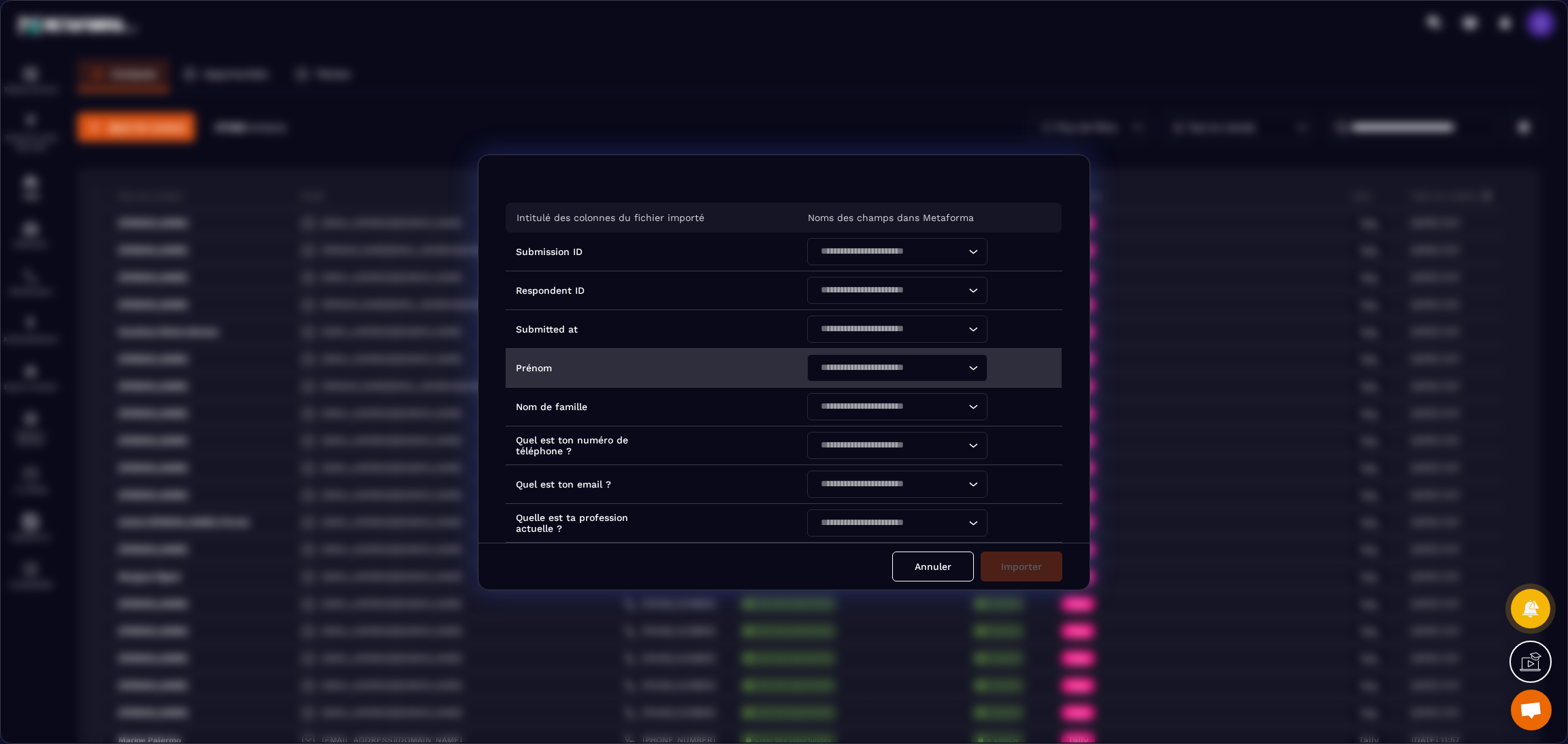
click at [883, 370] on input "Search for option" at bounding box center [891, 367] width 149 height 15
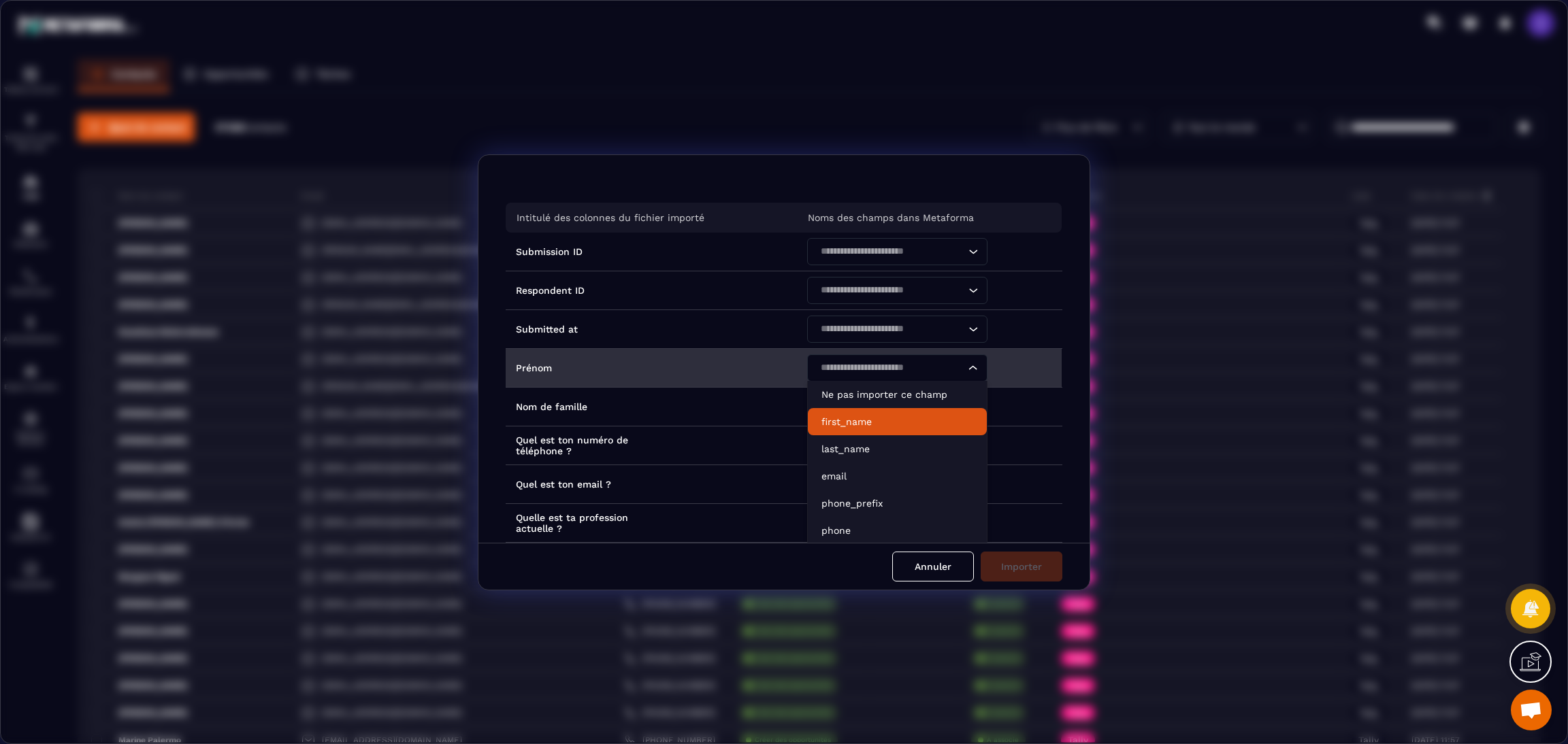
click at [877, 421] on p "first_name" at bounding box center [898, 421] width 152 height 14
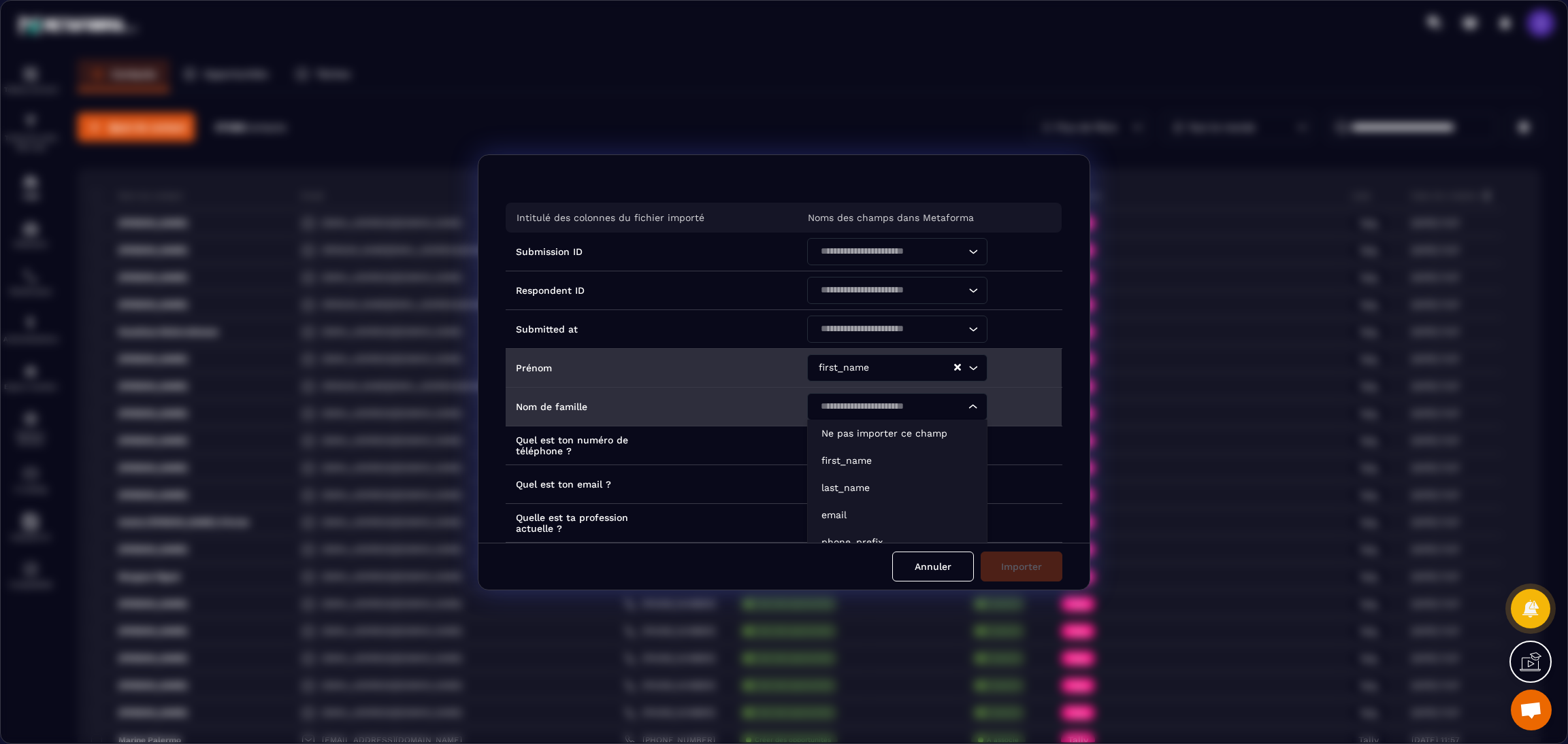
click at [874, 406] on input "Search for option" at bounding box center [891, 406] width 149 height 15
click at [853, 494] on p "last_name" at bounding box center [898, 487] width 152 height 14
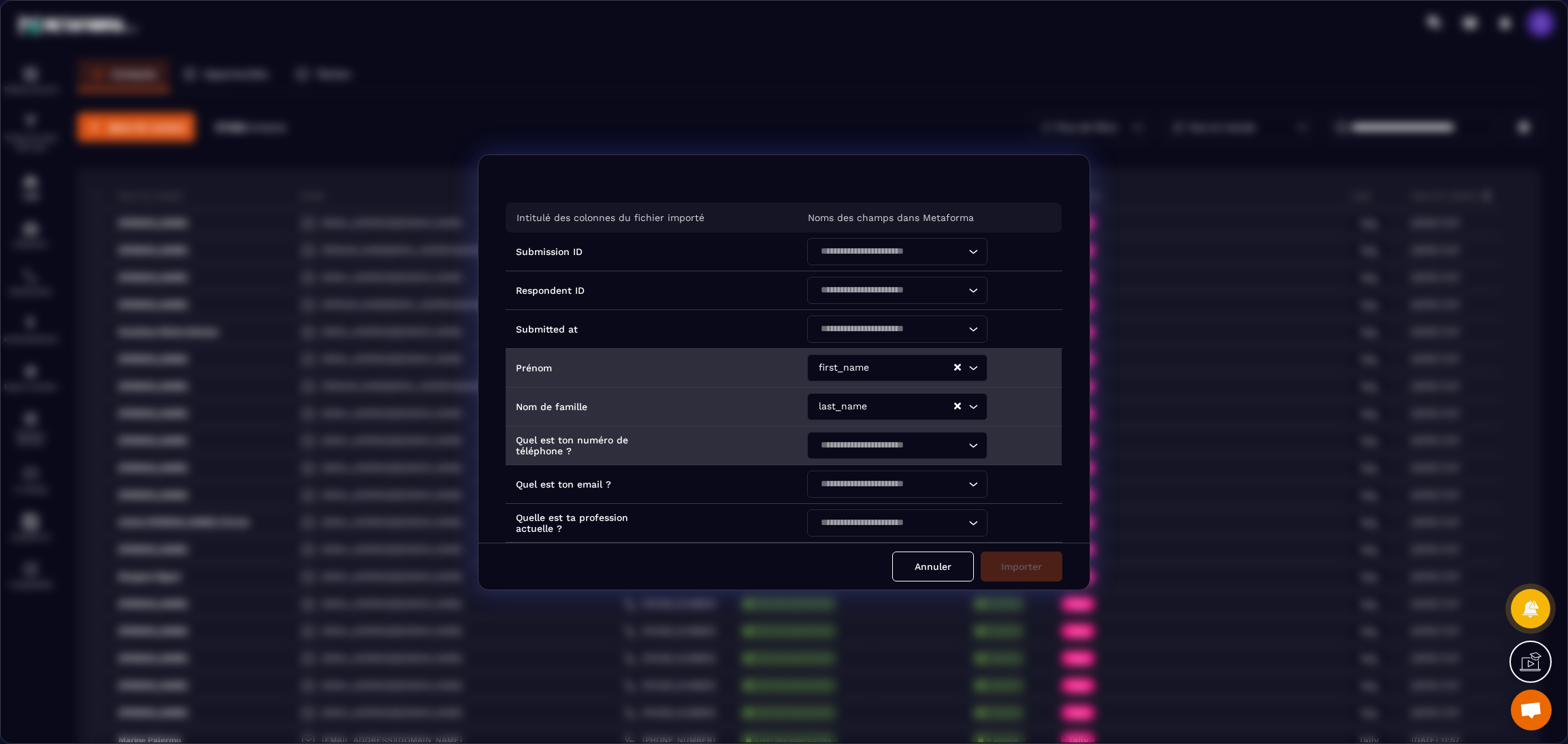
click at [872, 453] on input "Search for option" at bounding box center [891, 446] width 149 height 15
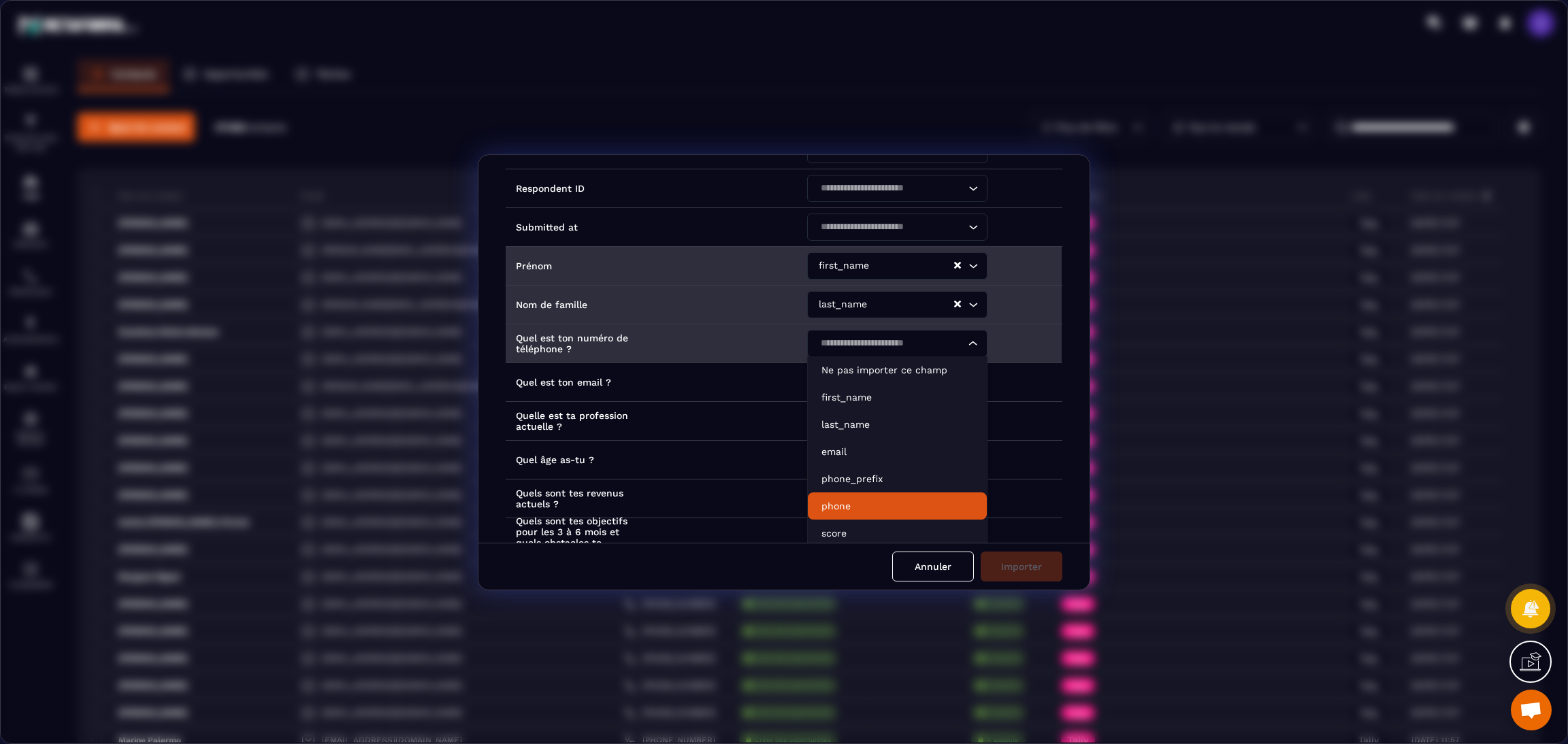
click at [834, 514] on li "phone" at bounding box center [898, 506] width 179 height 27
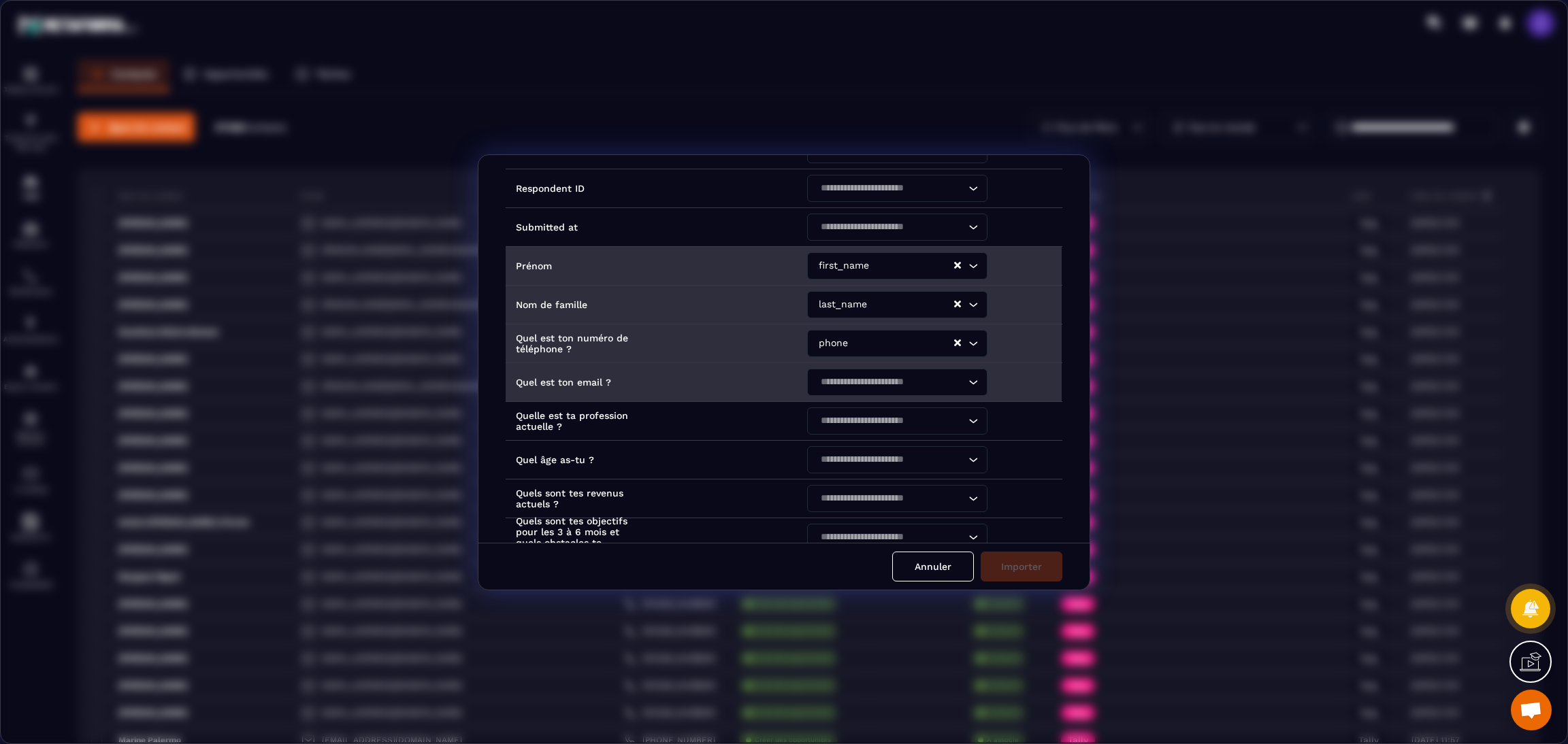
click at [838, 389] on input "Search for option" at bounding box center [891, 382] width 149 height 15
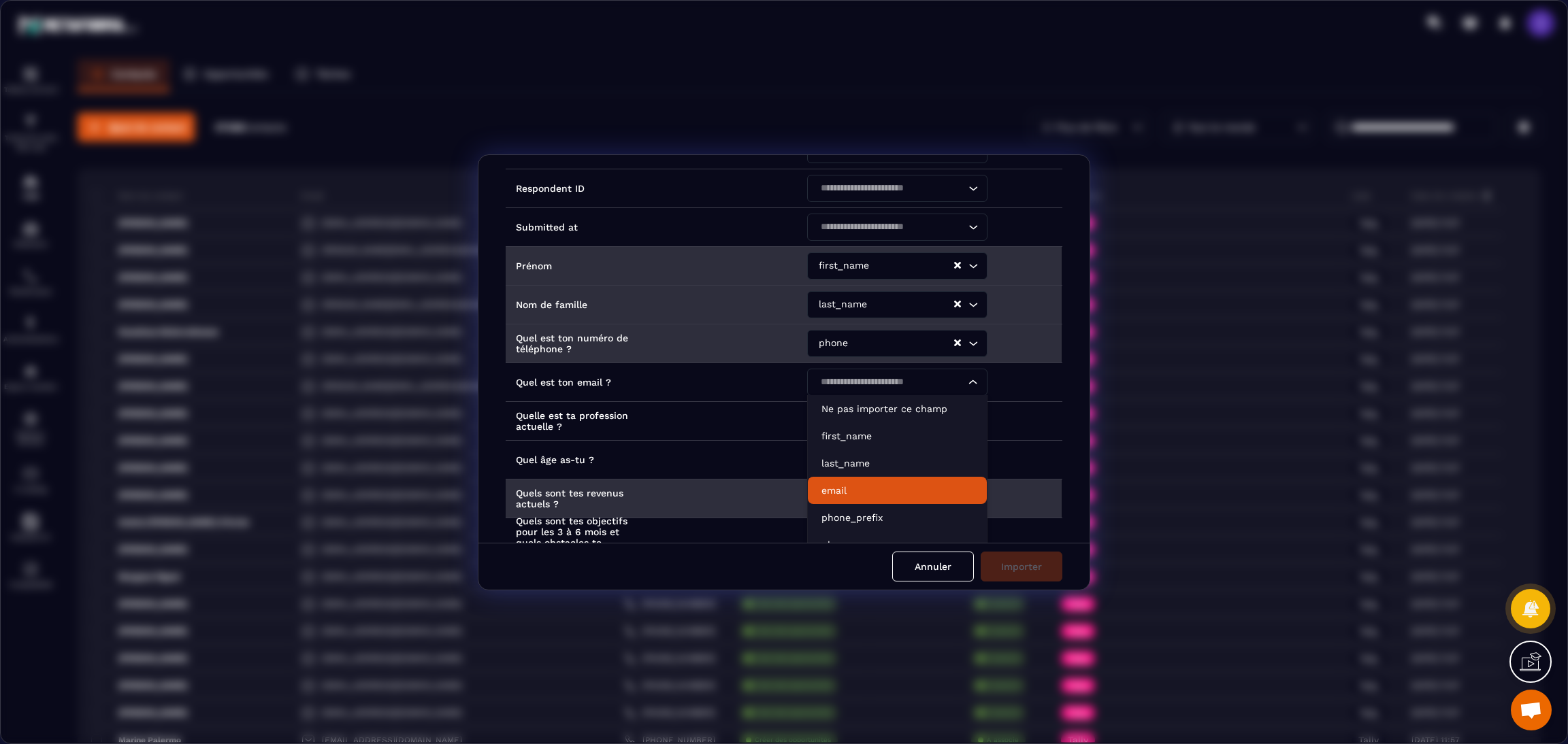
drag, startPoint x: 838, startPoint y: 487, endPoint x: 868, endPoint y: 487, distance: 30.0
click at [838, 487] on p "email" at bounding box center [898, 490] width 152 height 14
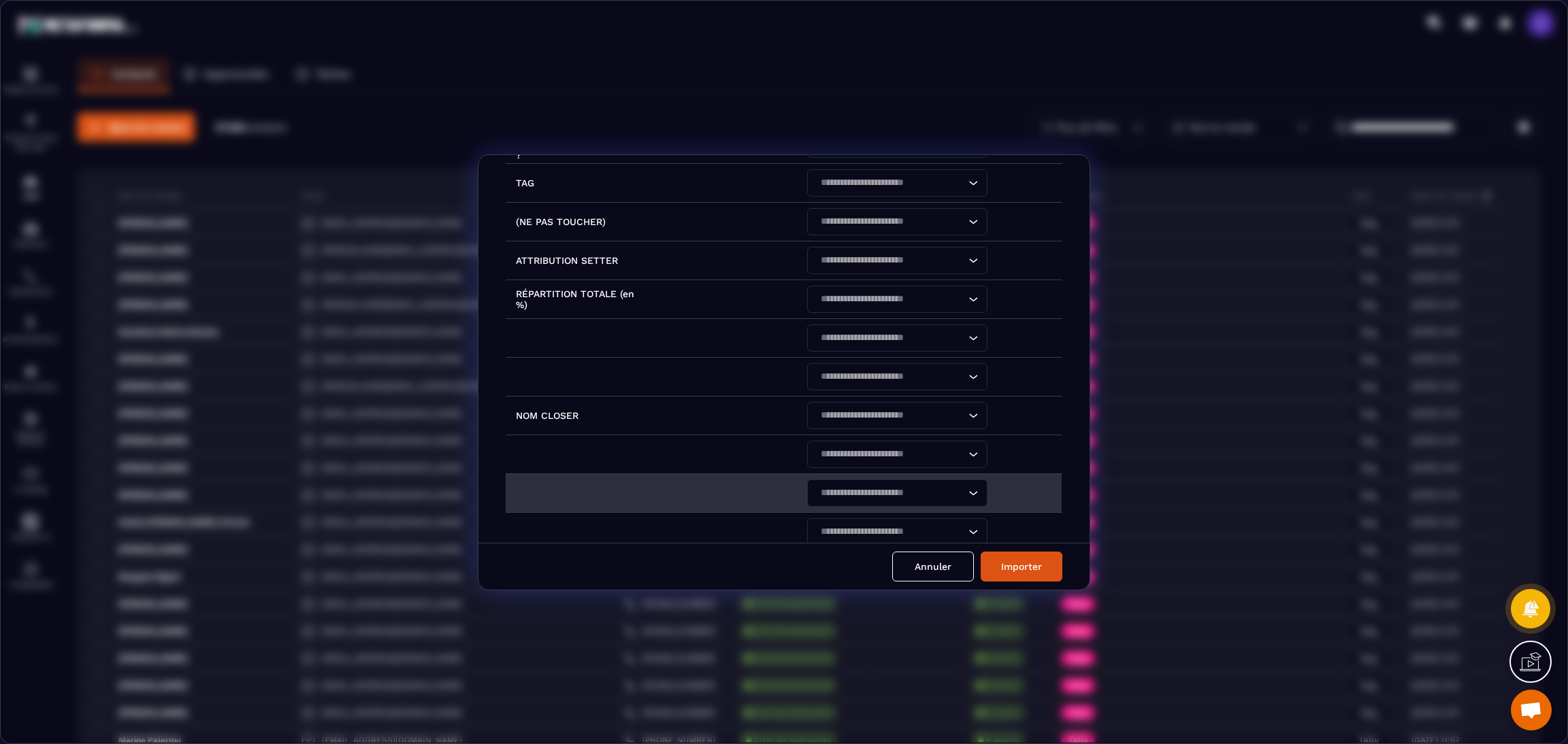
scroll to position [811, 0]
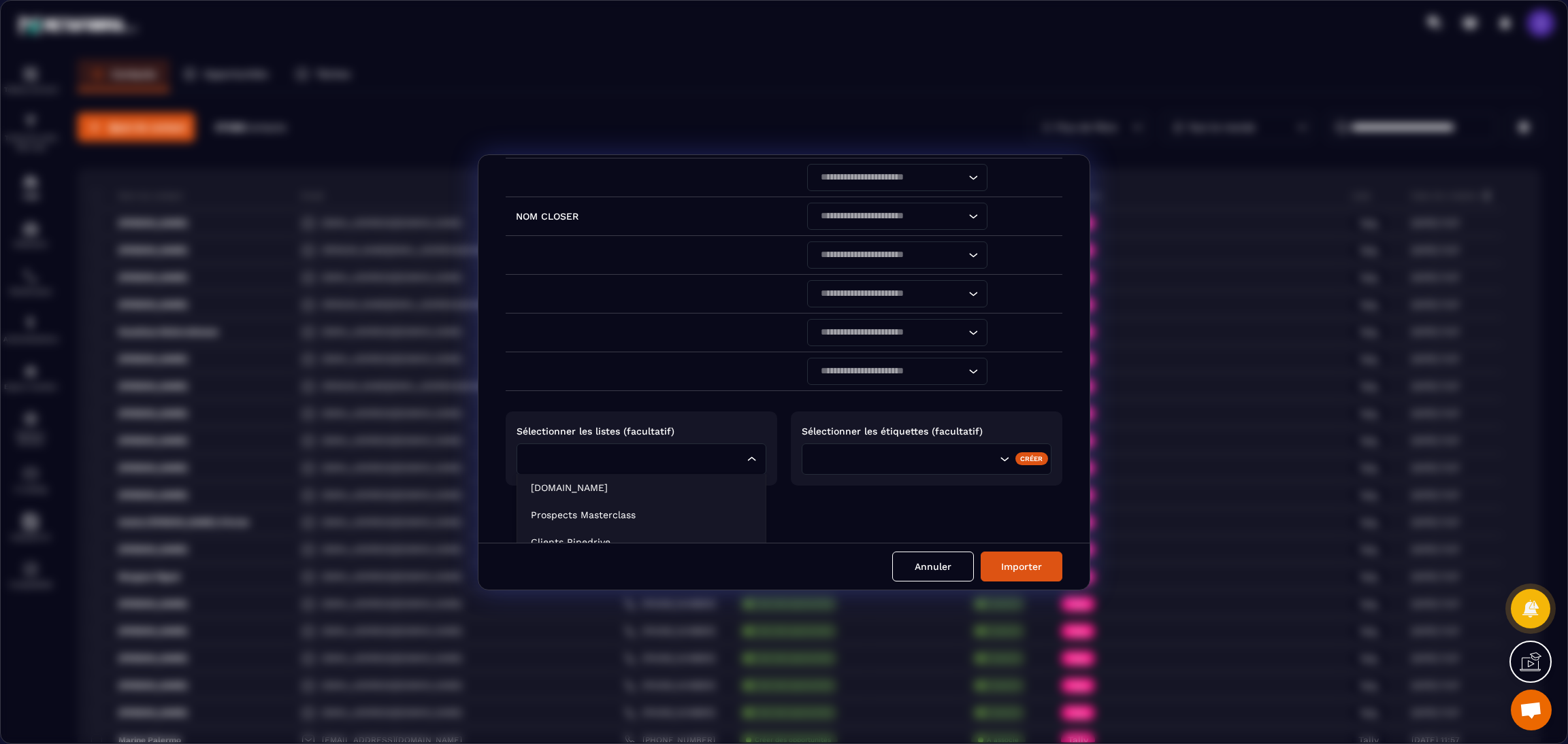
click at [638, 465] on input "Search for option" at bounding box center [634, 459] width 218 height 15
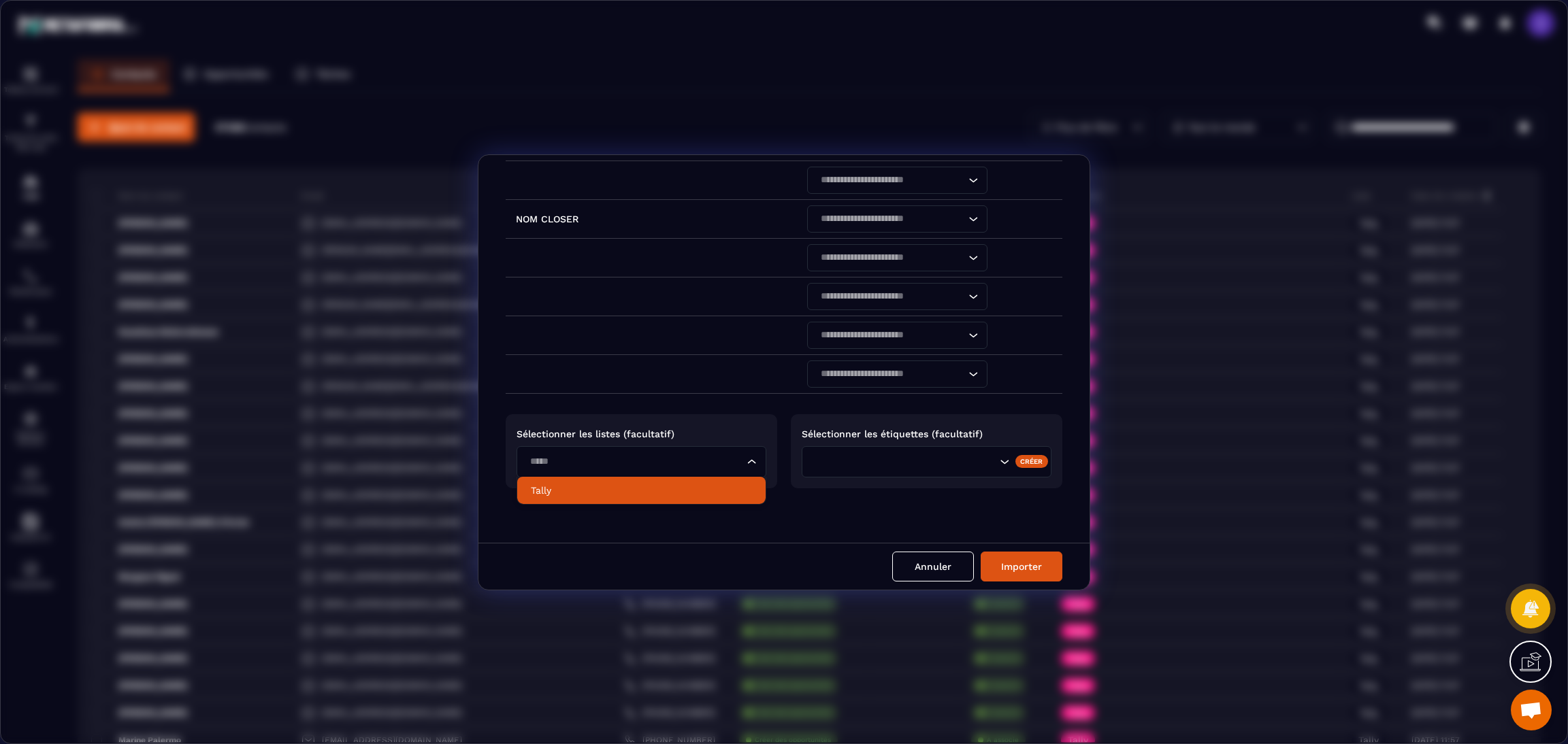
click at [624, 499] on li "Tally" at bounding box center [641, 490] width 248 height 27
type input "*****"
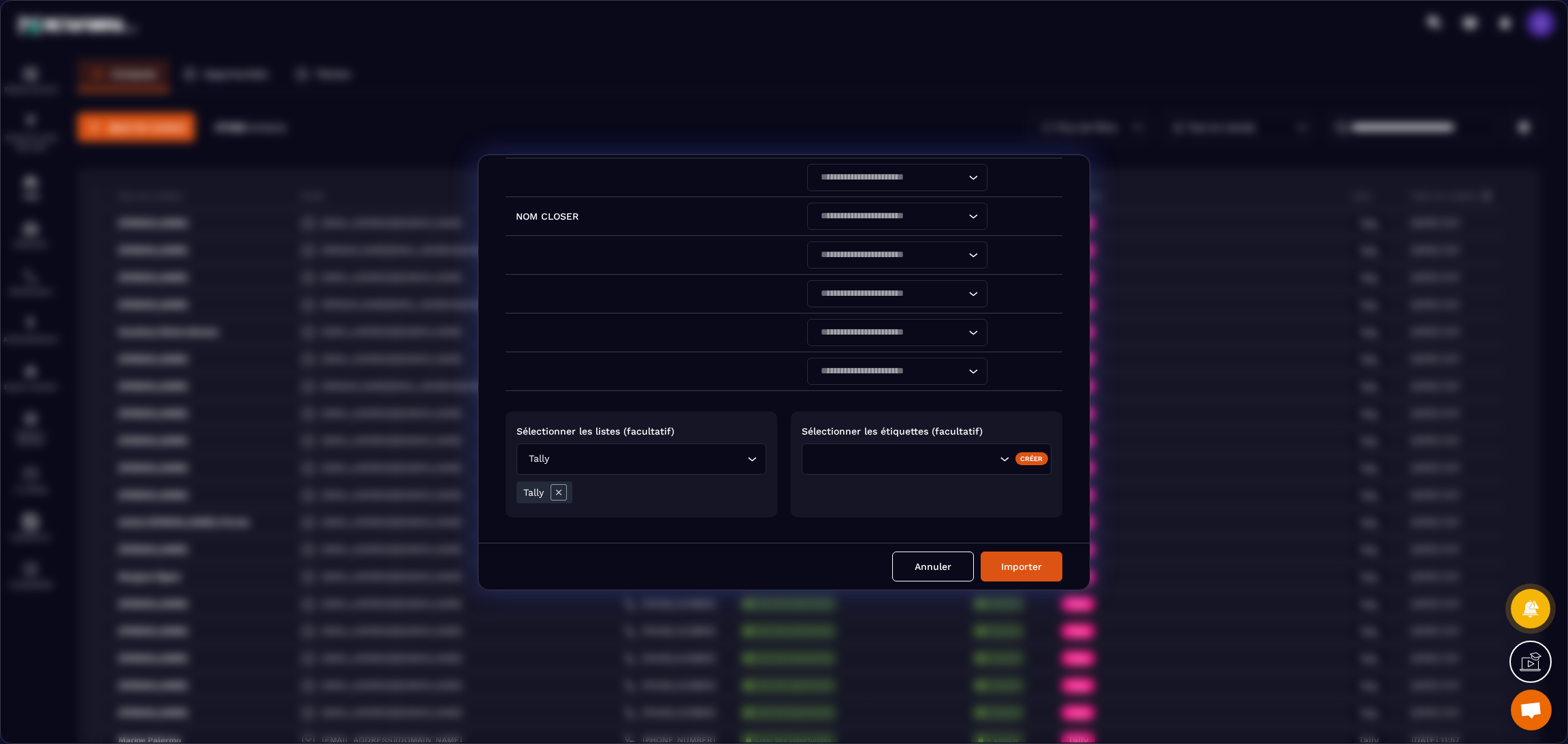
click at [888, 460] on input "Search for option" at bounding box center [927, 459] width 138 height 15
click at [912, 486] on p "Tally" at bounding box center [913, 487] width 193 height 14
type input "*****"
click at [1017, 577] on button "Importer" at bounding box center [1021, 567] width 82 height 30
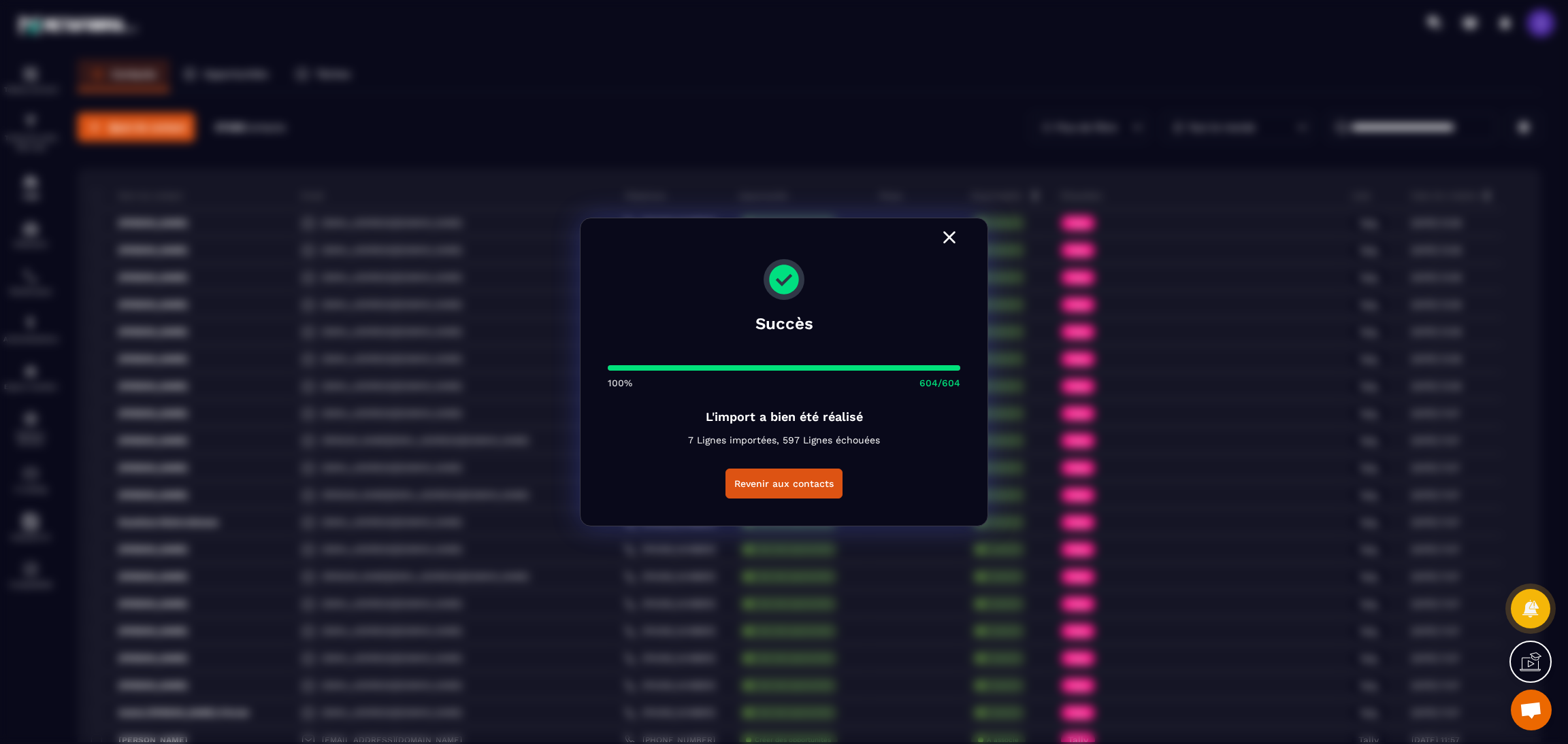
click at [941, 237] on icon "Modal window" at bounding box center [949, 237] width 22 height 22
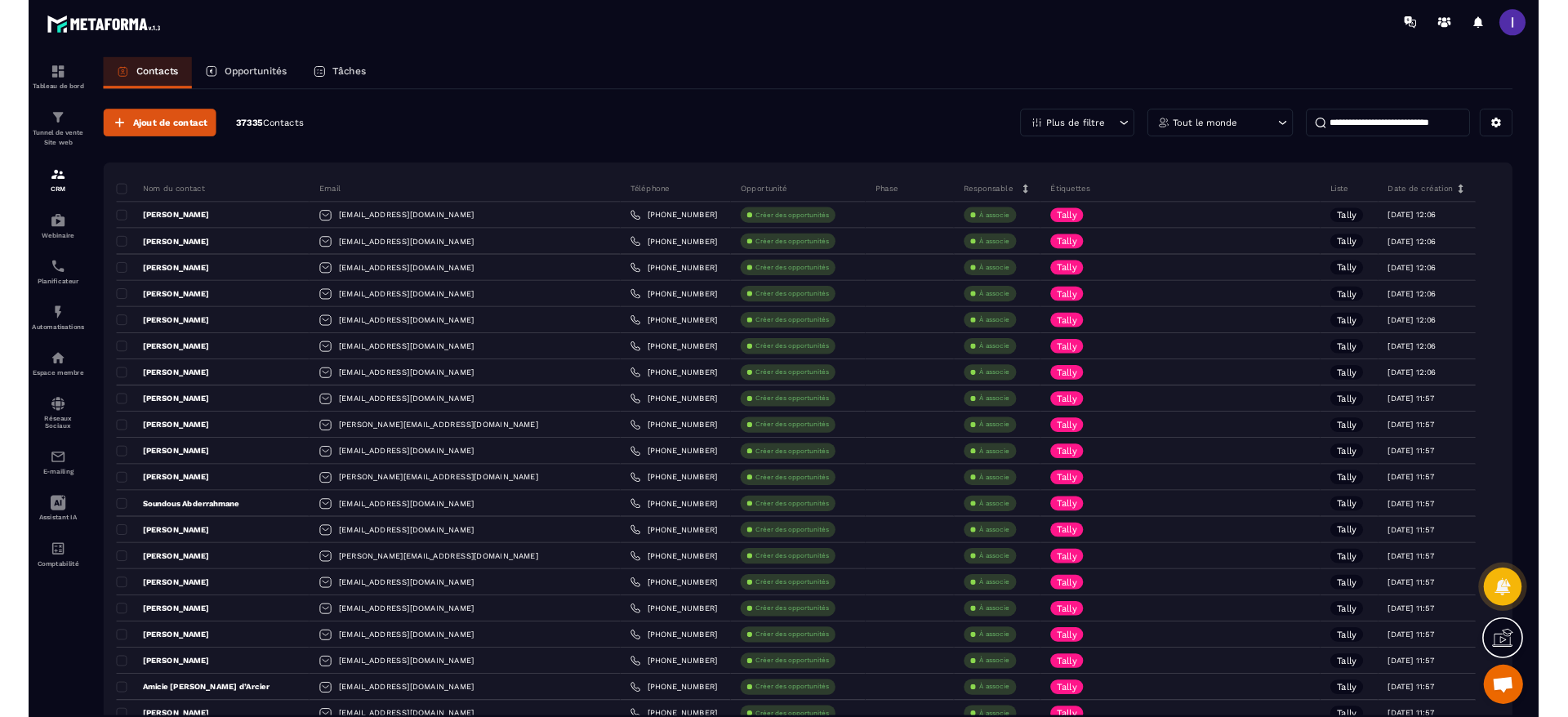
scroll to position [587, 0]
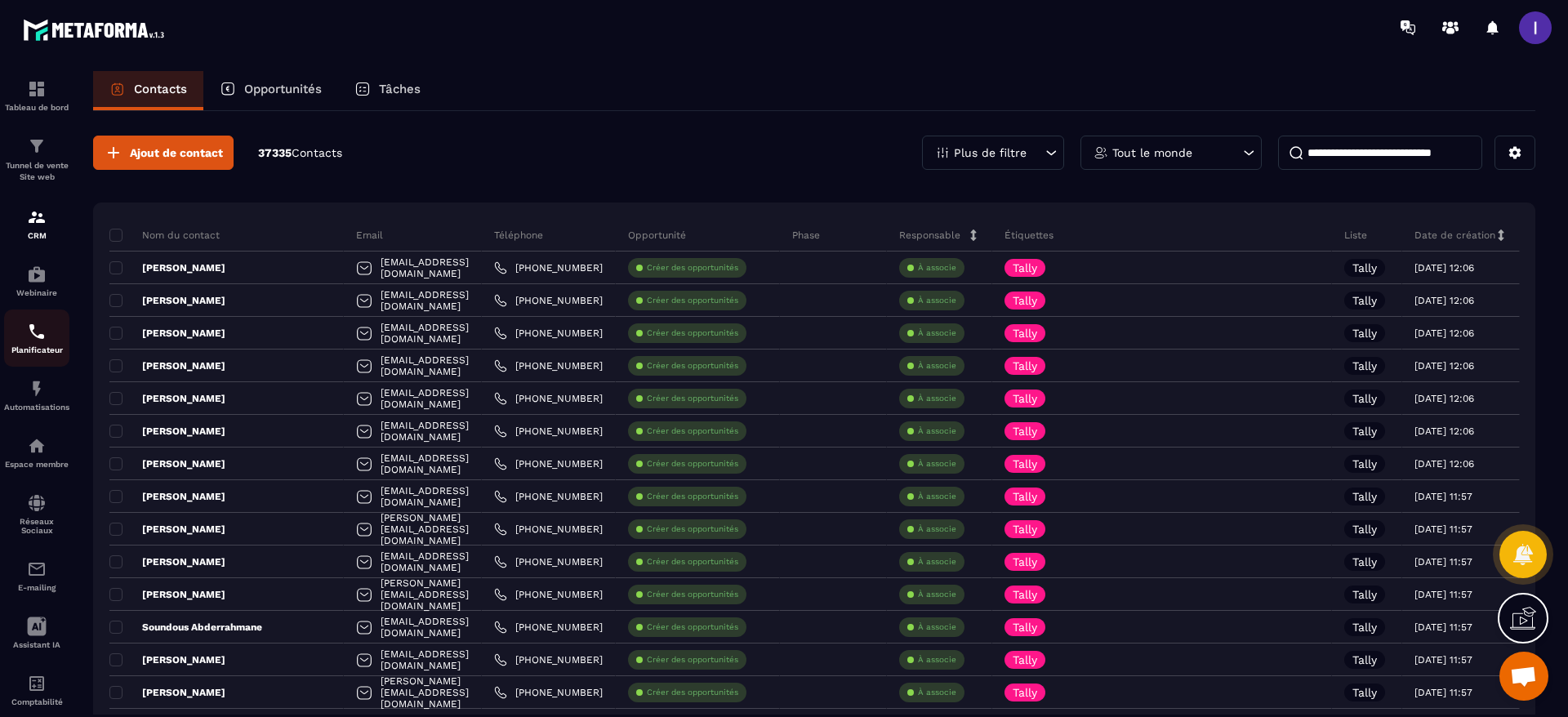
click at [33, 329] on img at bounding box center [37, 331] width 20 height 20
